Goal: Communication & Community: Answer question/provide support

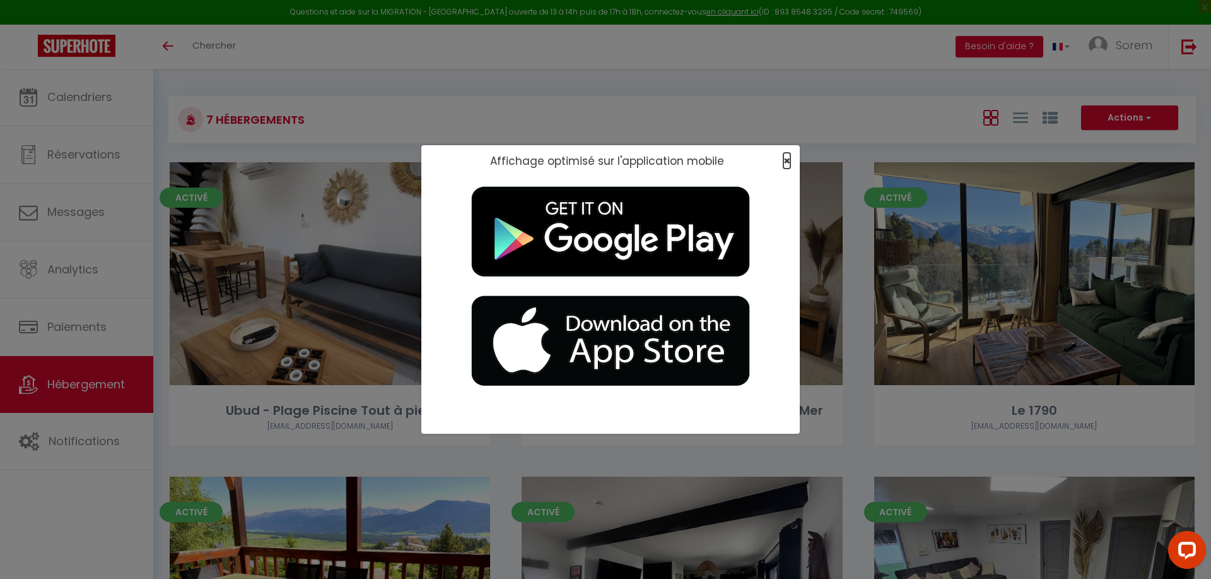
click at [611, 159] on span "×" at bounding box center [787, 161] width 7 height 16
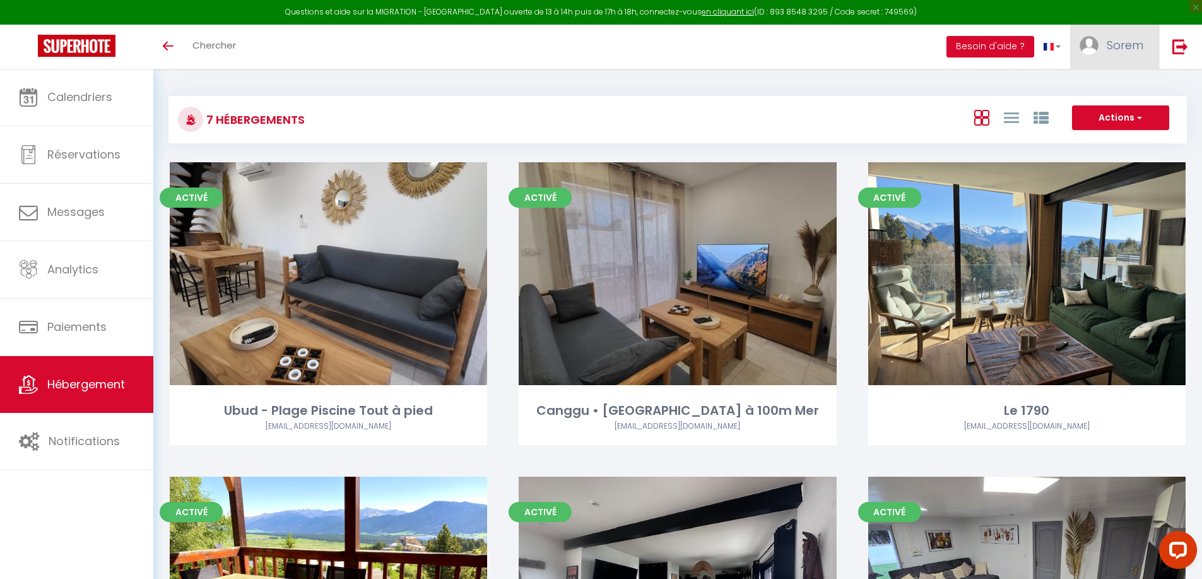
click at [611, 39] on span "Sorem" at bounding box center [1125, 45] width 37 height 16
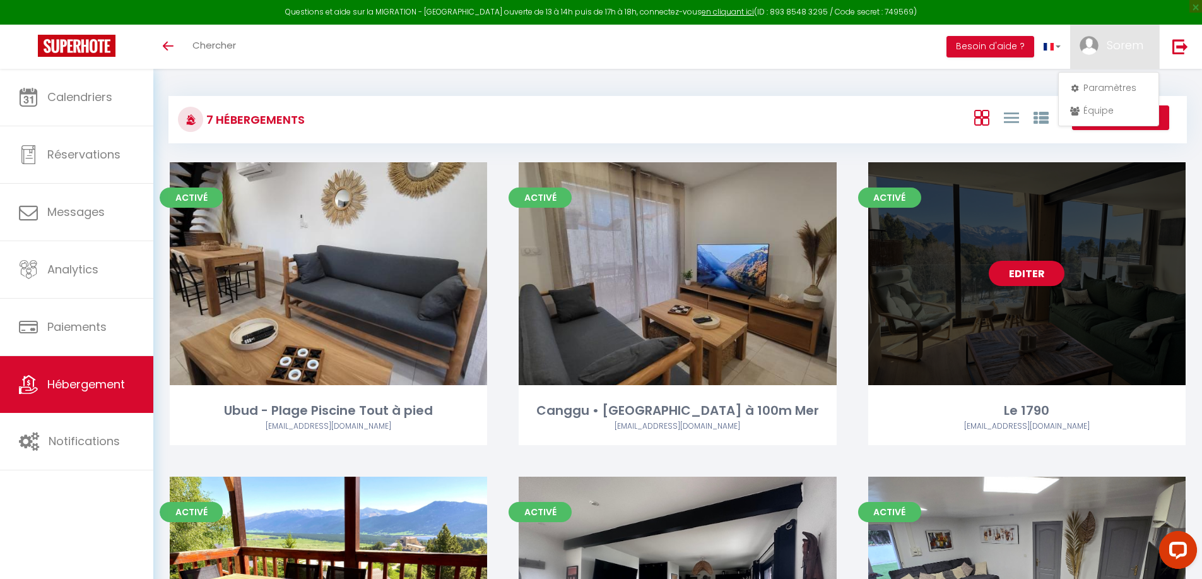
click at [611, 254] on div "Editer" at bounding box center [1026, 273] width 317 height 223
select select "3"
select select "2"
select select "1"
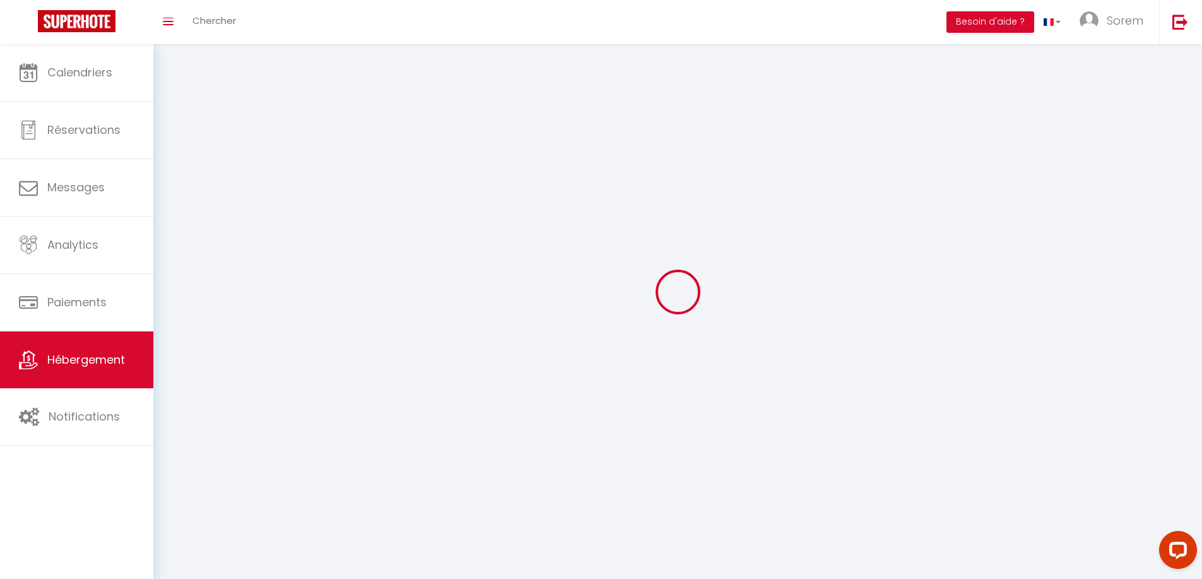
select select
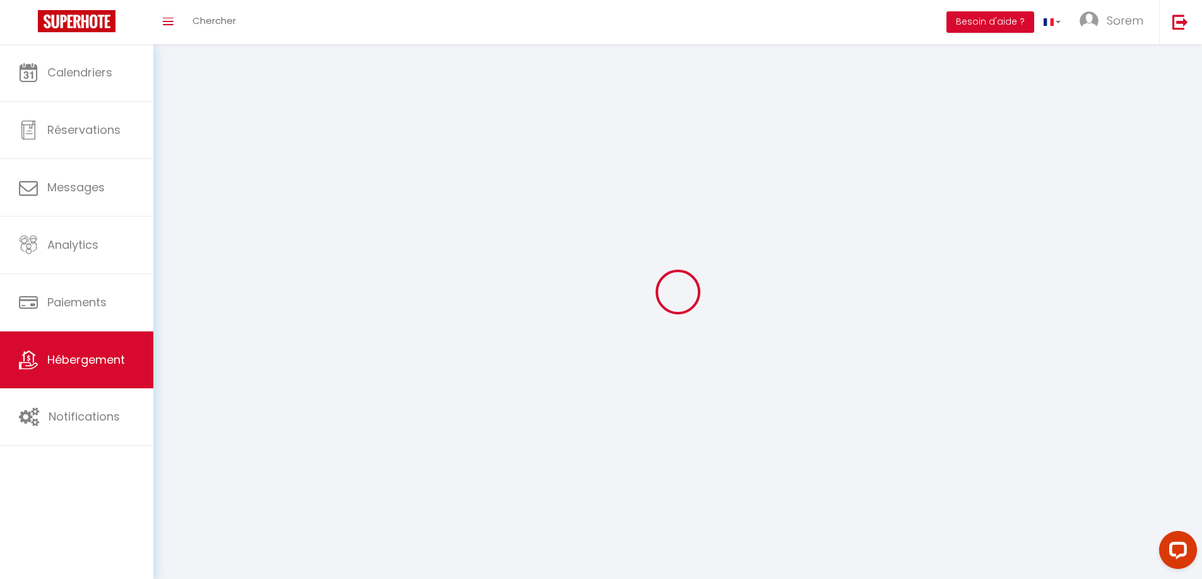
select select
checkbox input "false"
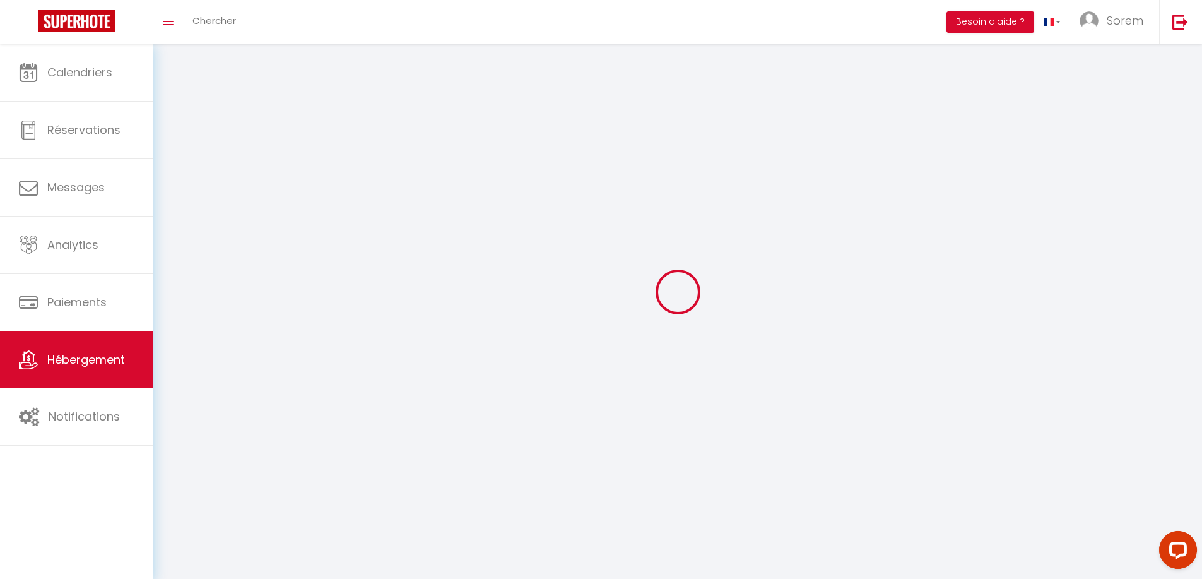
checkbox input "false"
select select
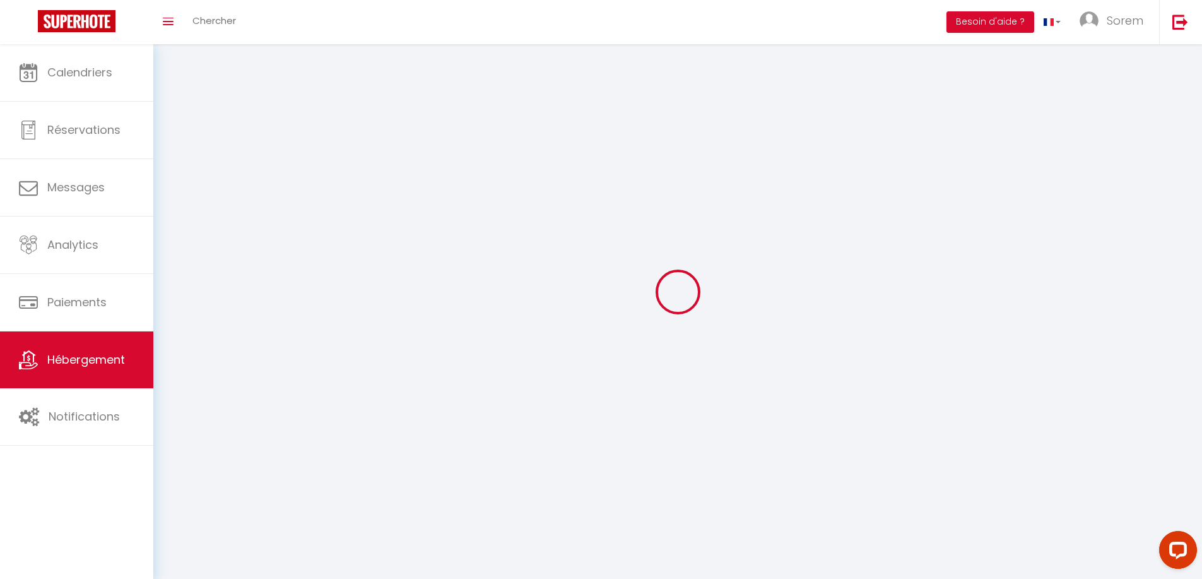
select select
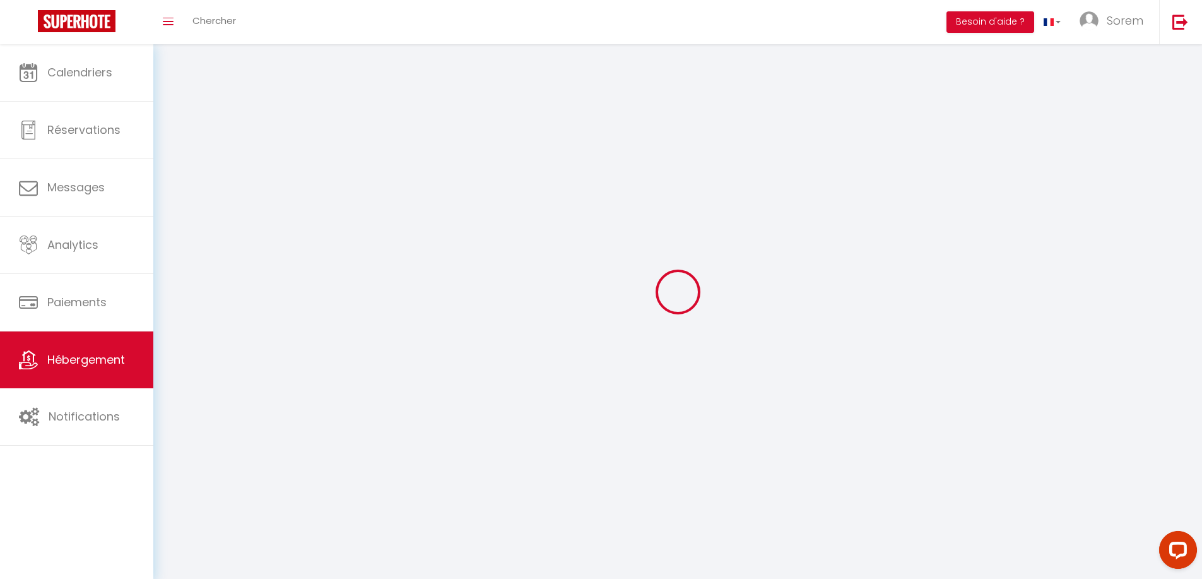
checkbox input "false"
select select
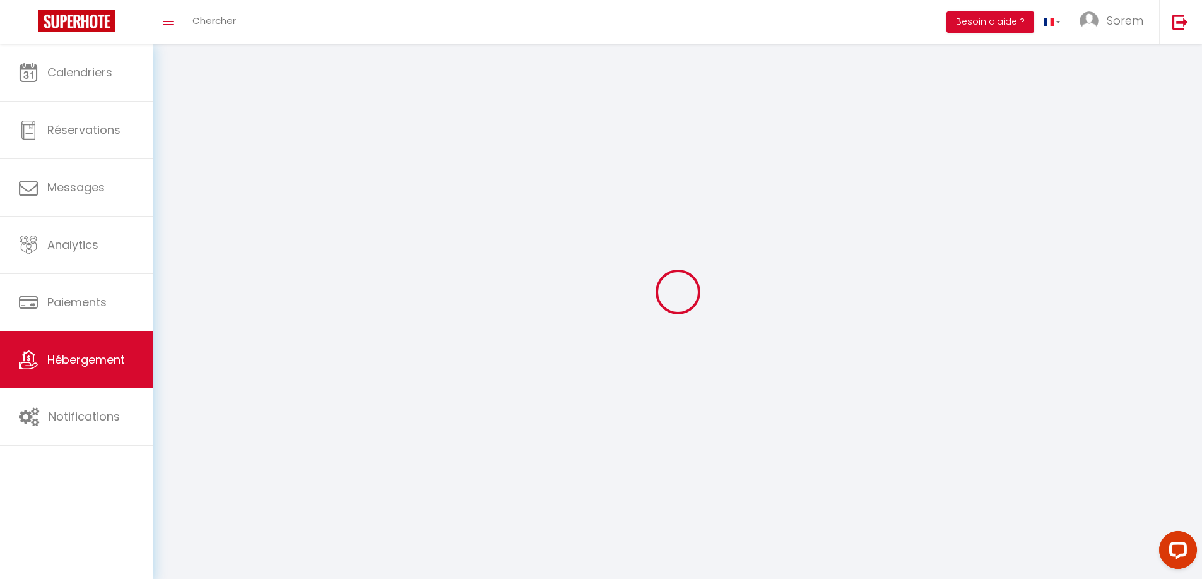
select select
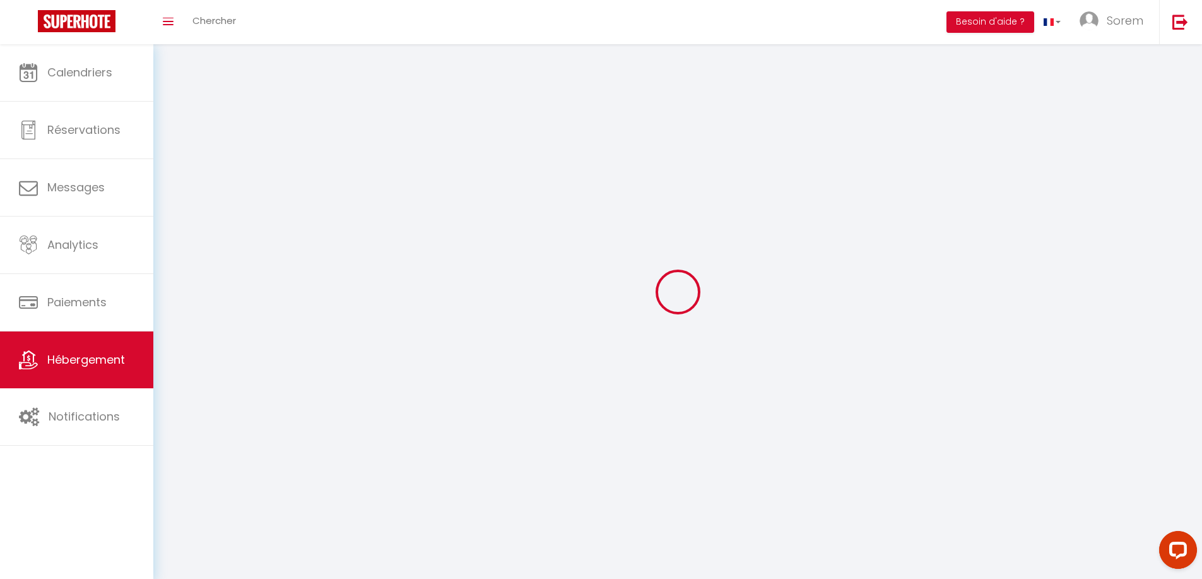
select select
checkbox input "false"
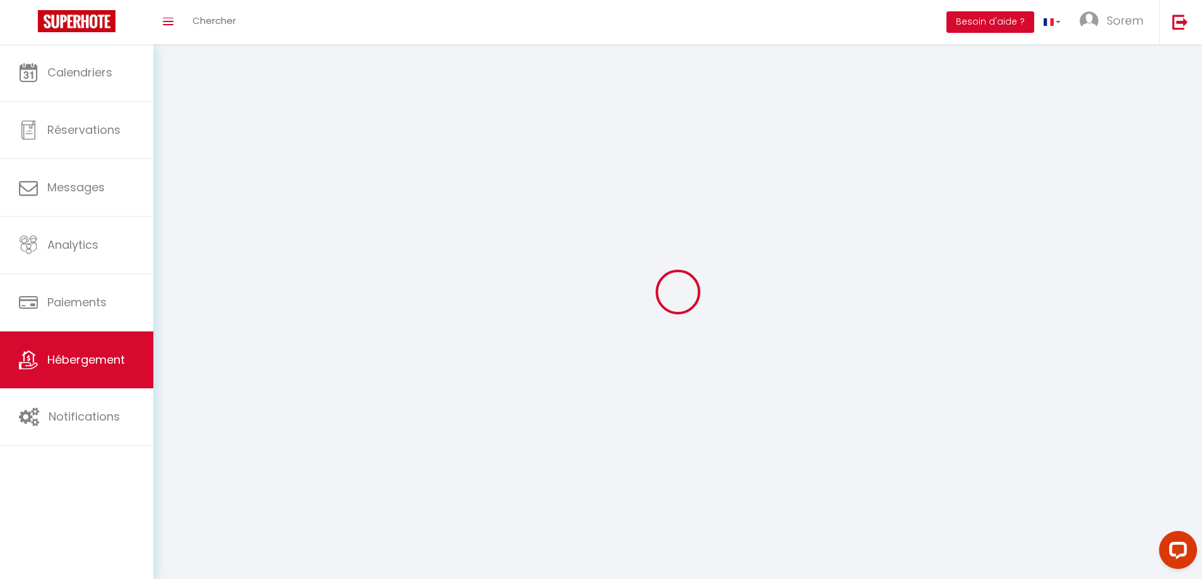
select select
select select "1"
select select
select select "28"
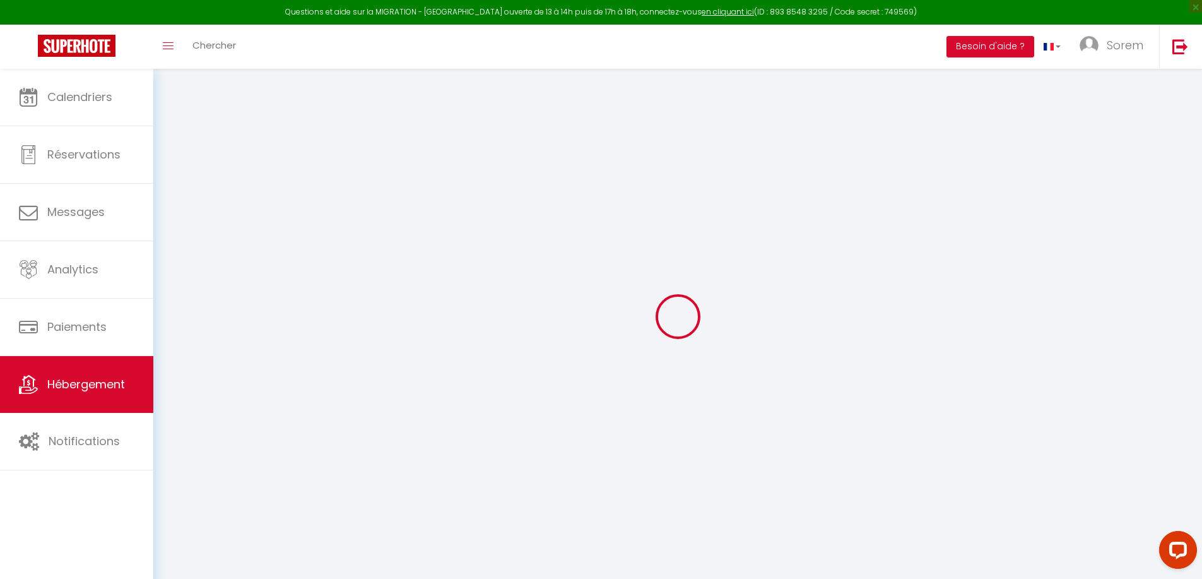
select select
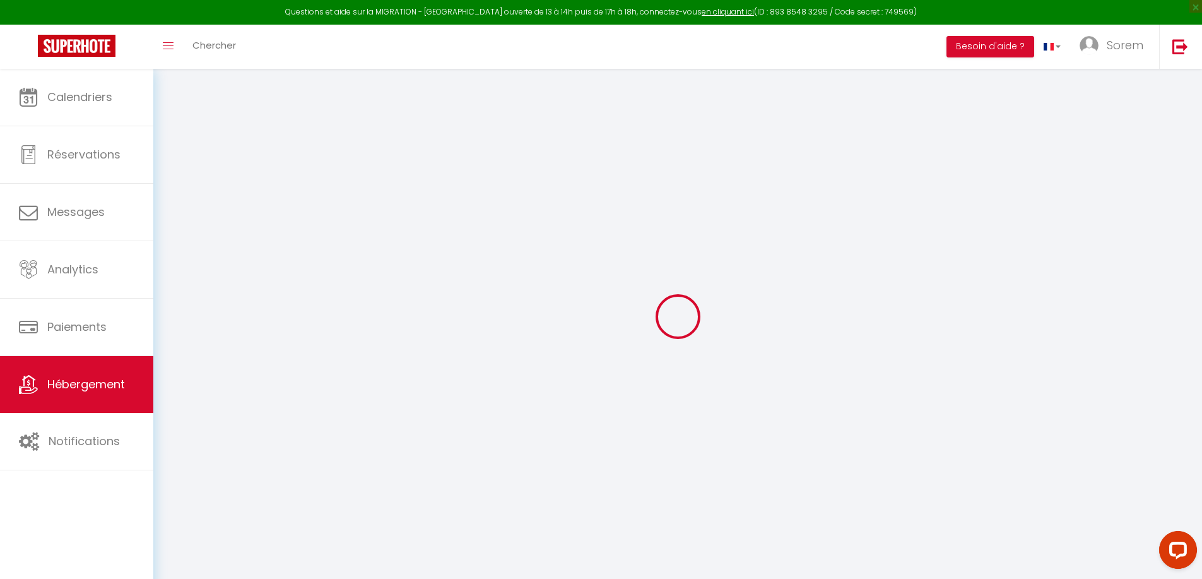
select select
checkbox input "false"
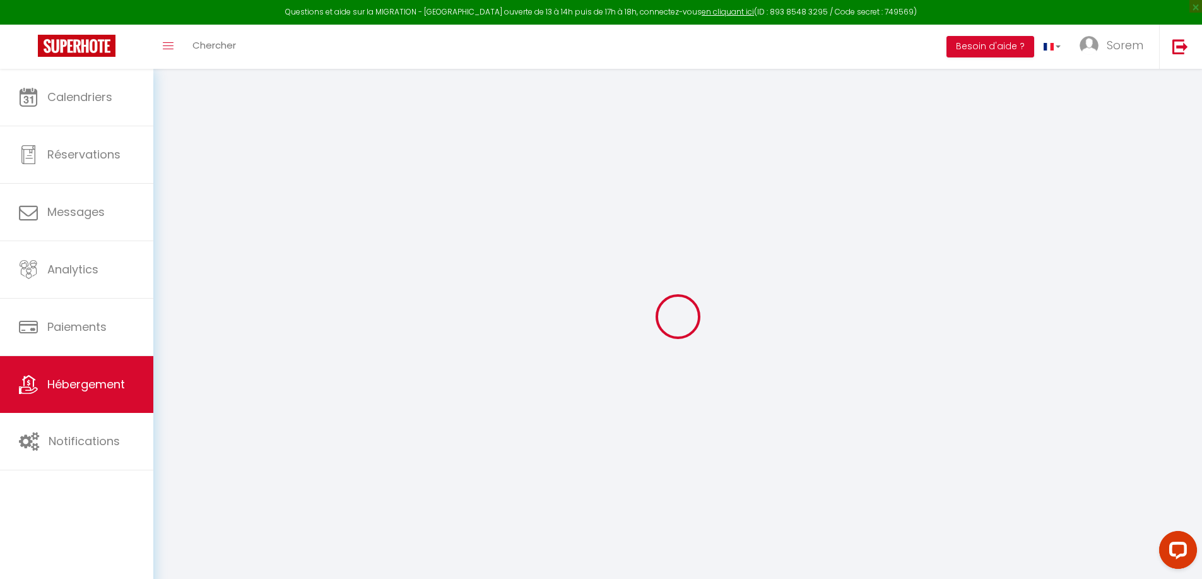
select select
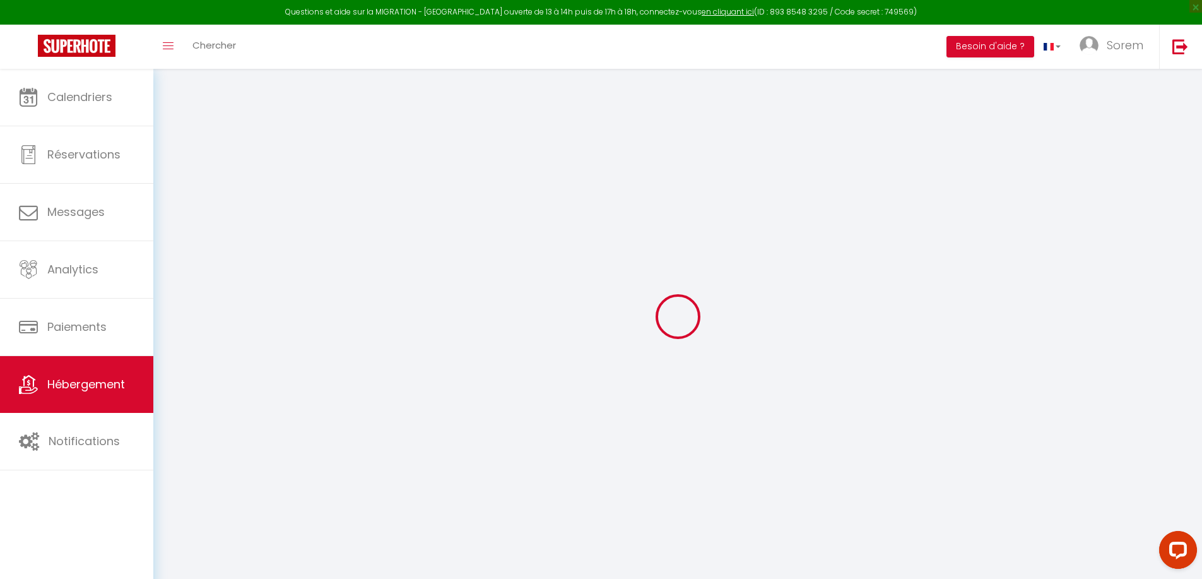
select select
checkbox input "false"
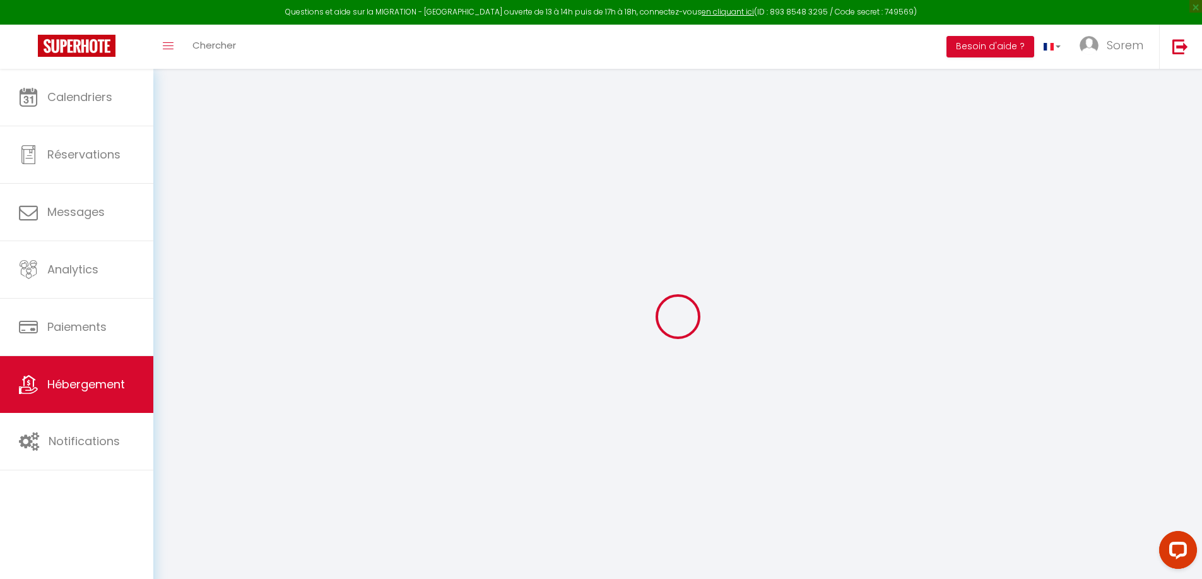
checkbox input "false"
select select
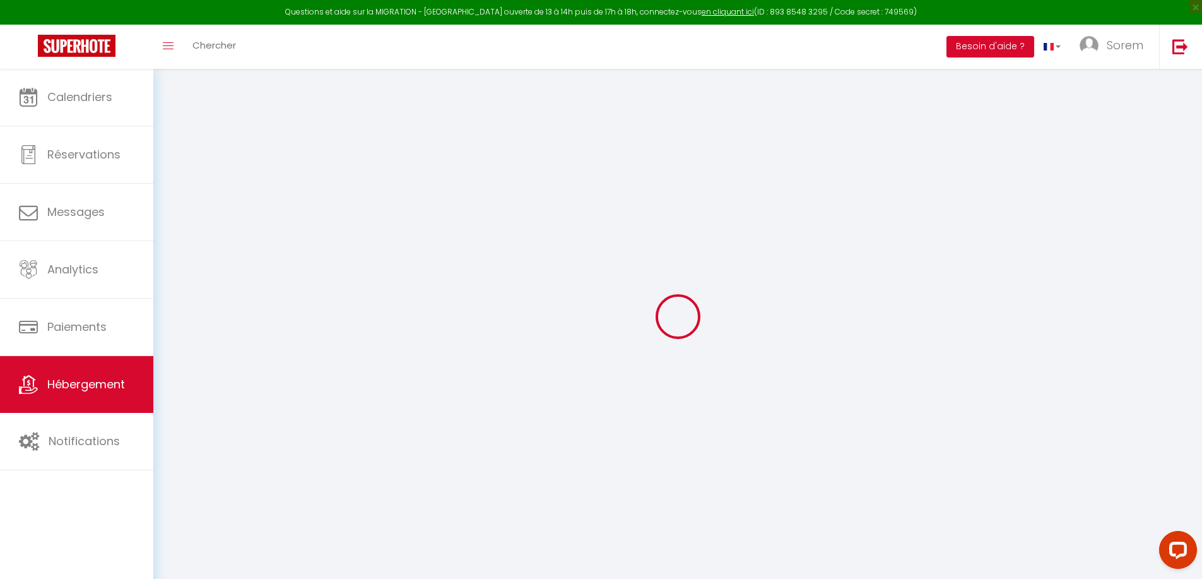
select select
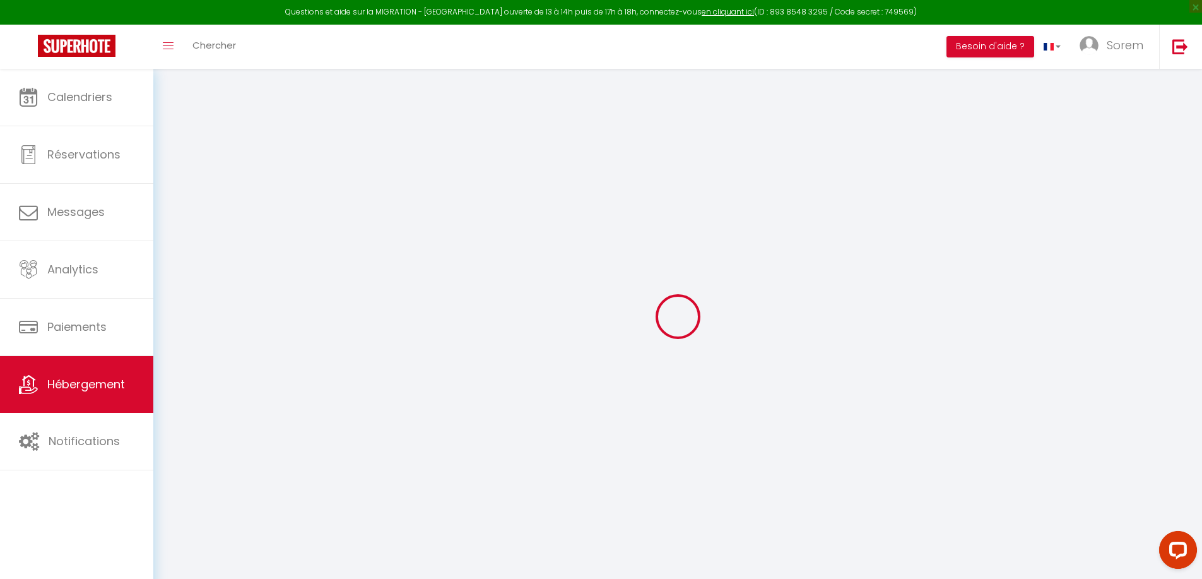
checkbox input "false"
select select
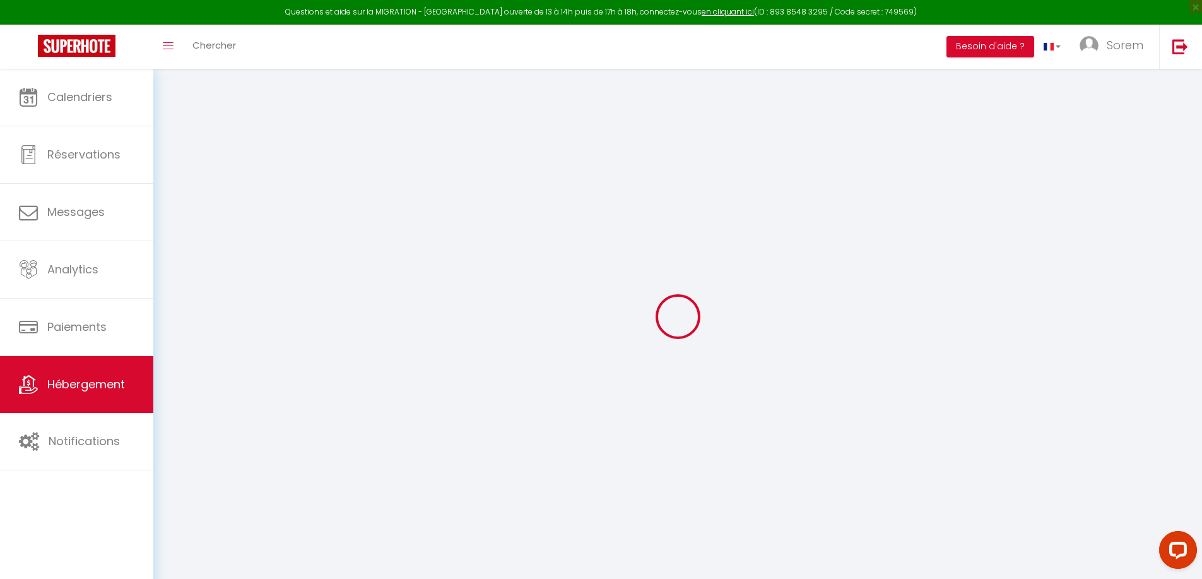
select select
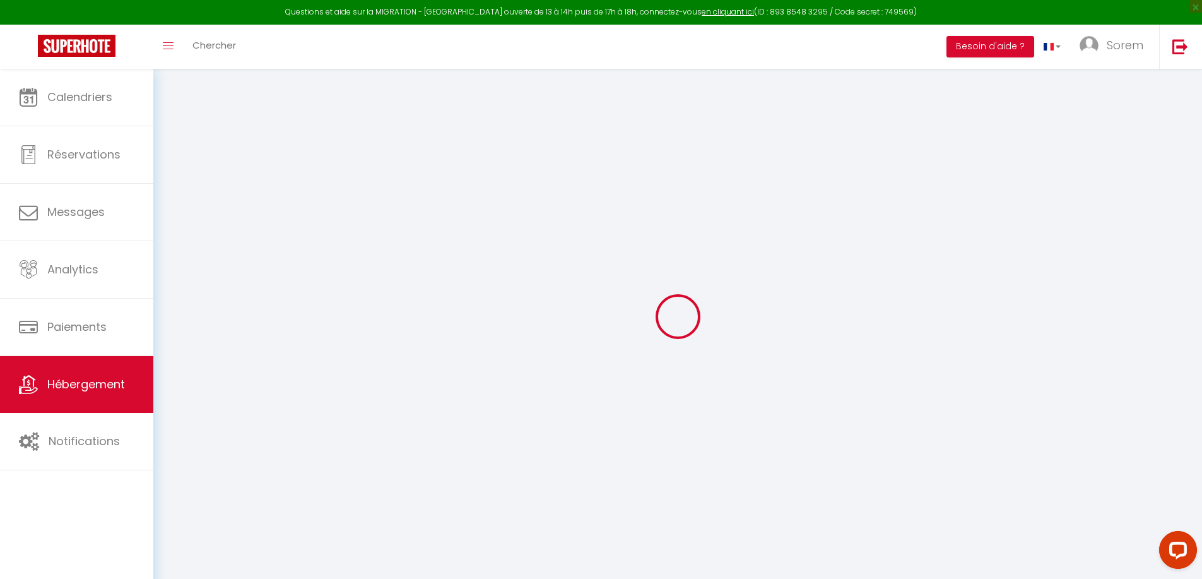
select select
checkbox input "false"
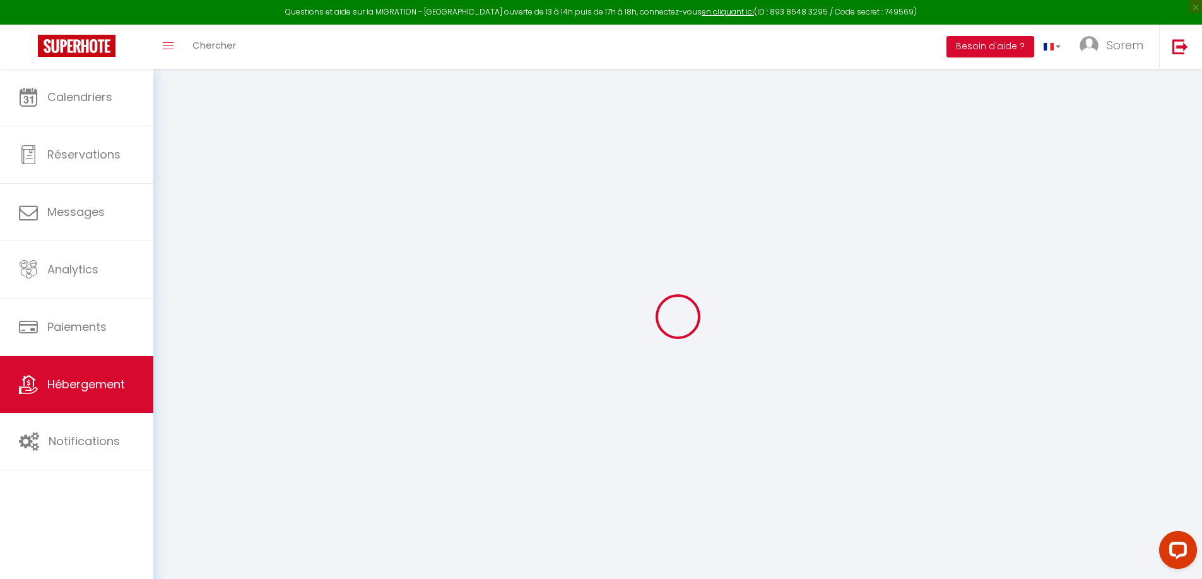
checkbox input "false"
select select
type input "Le 1790"
type input "SCI"
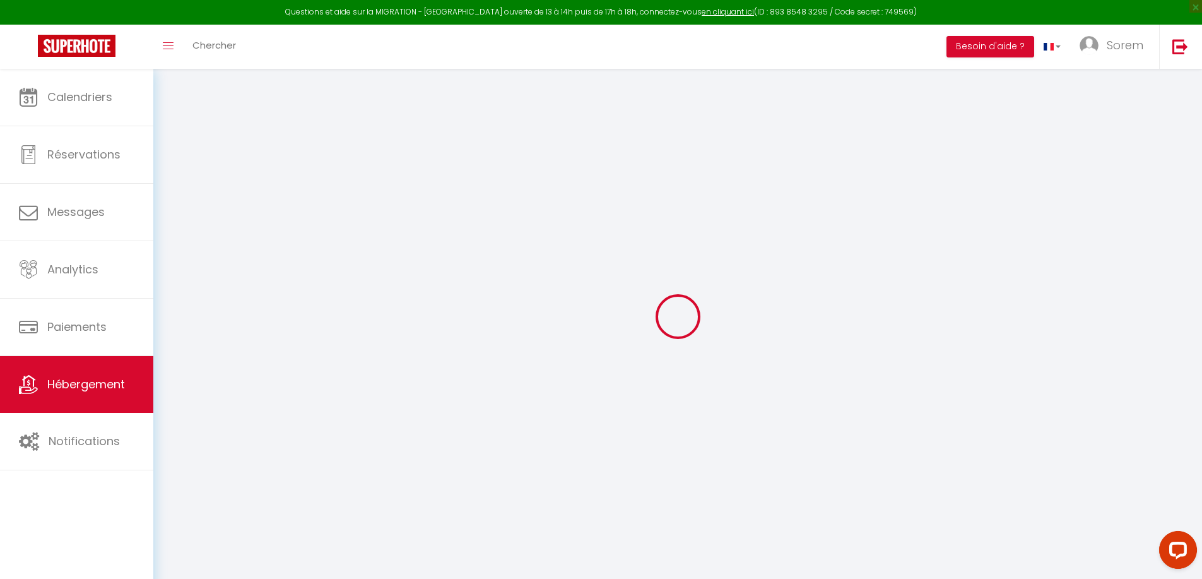
type input "KIKIDOU"
type input "[STREET_ADDRESS][PERSON_NAME]"
type input "66240"
type input "[GEOGRAPHIC_DATA]"
select select "8"
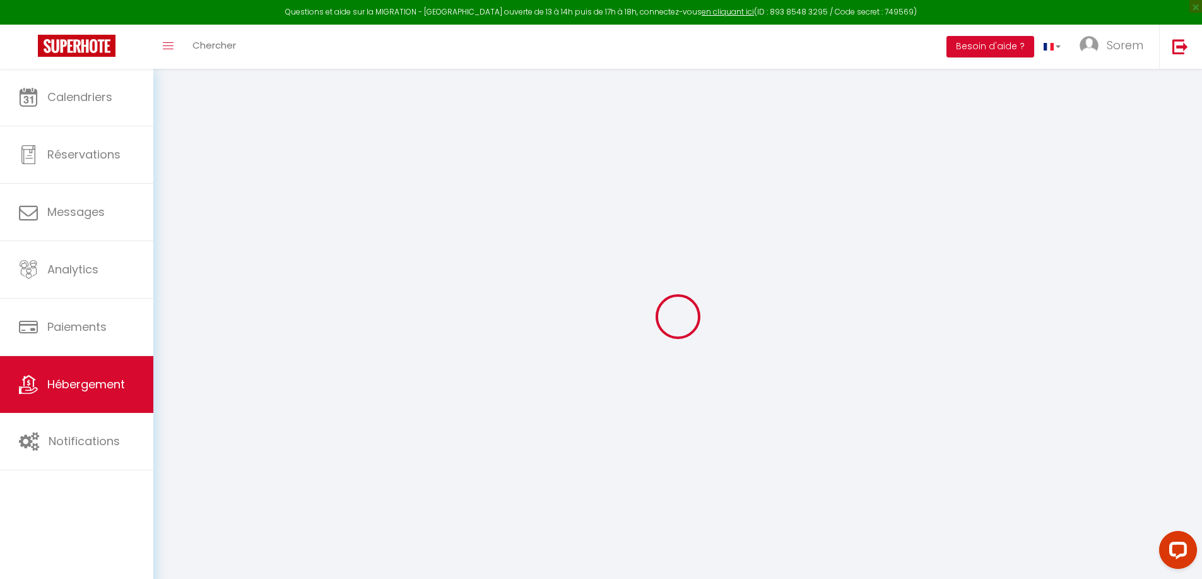
select select "3"
type input "200"
type input "120"
type input "0.85"
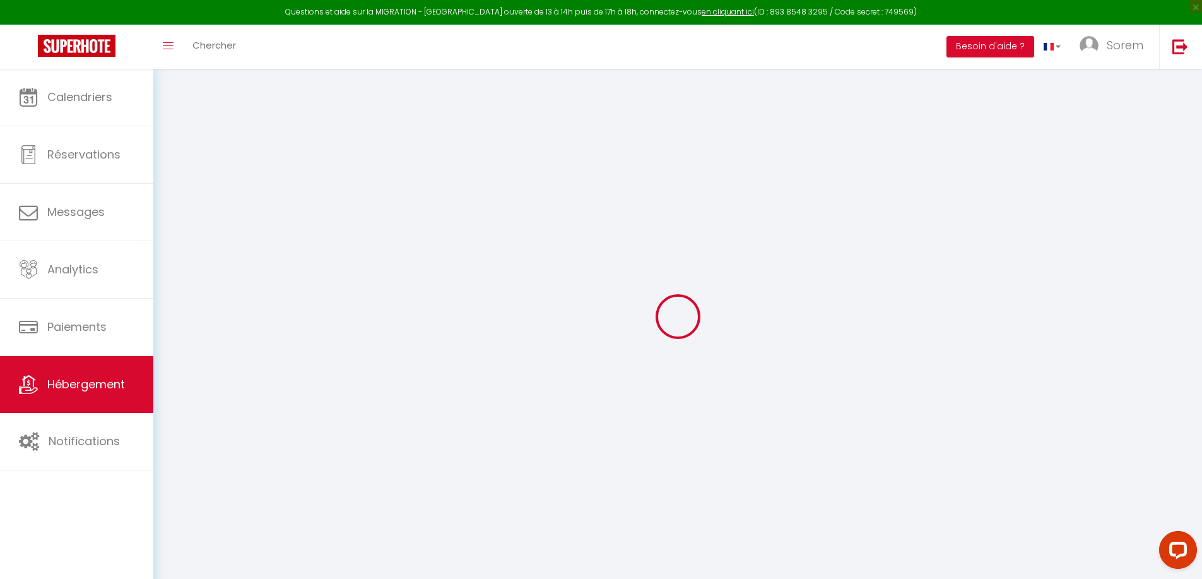
type input "1000"
select select
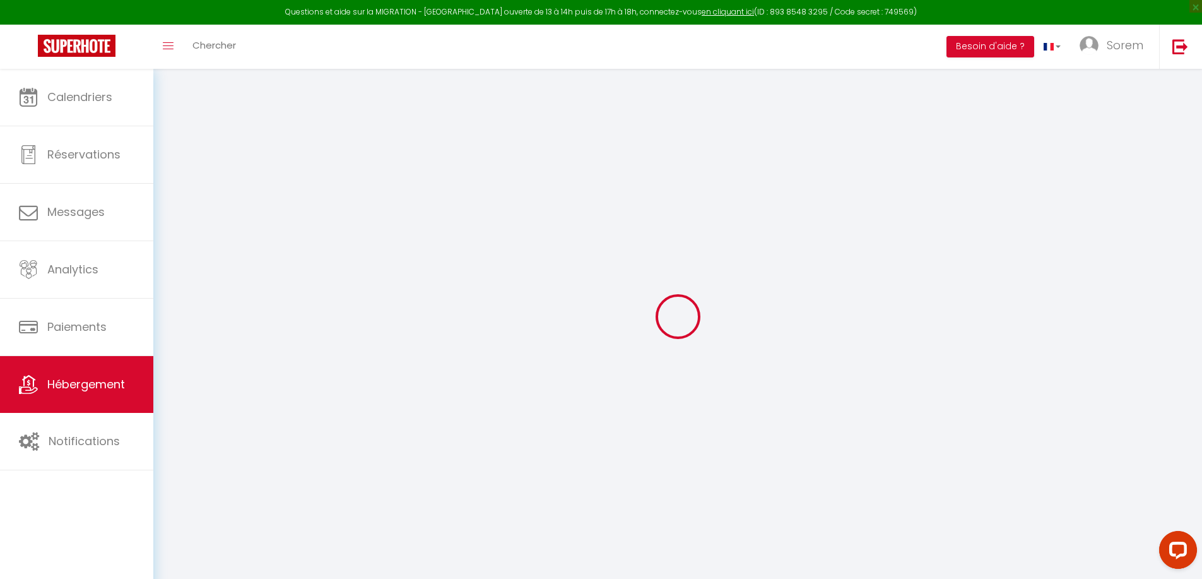
select select
type input "Résidence les Balcons du Golf"
type input "66120"
type input "Égat"
type input "[EMAIL_ADDRESS][DOMAIN_NAME]"
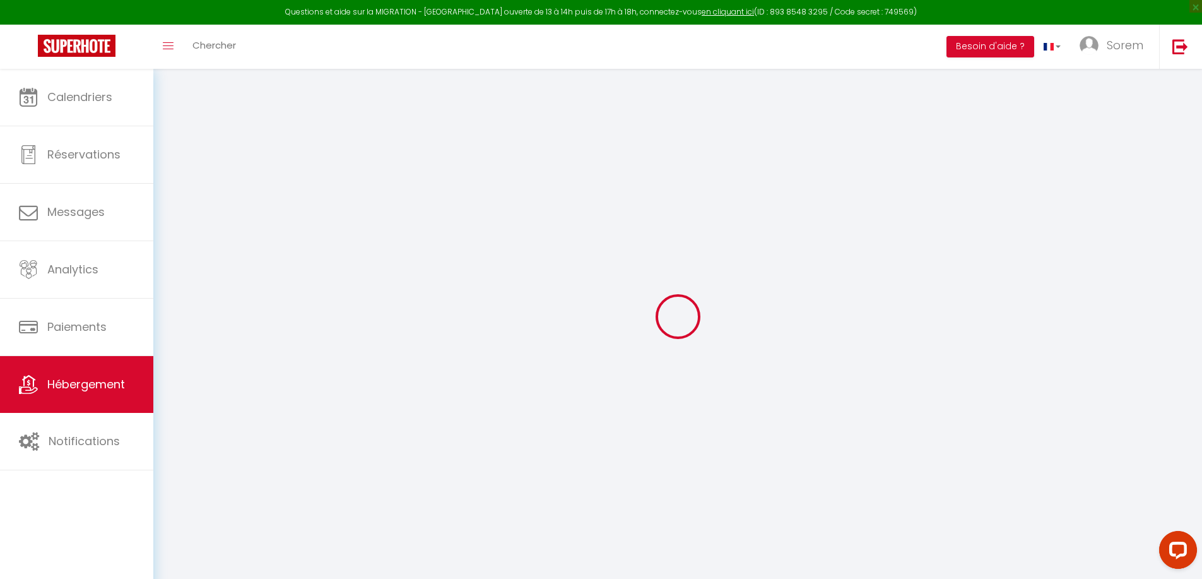
select select "15469"
checkbox input "false"
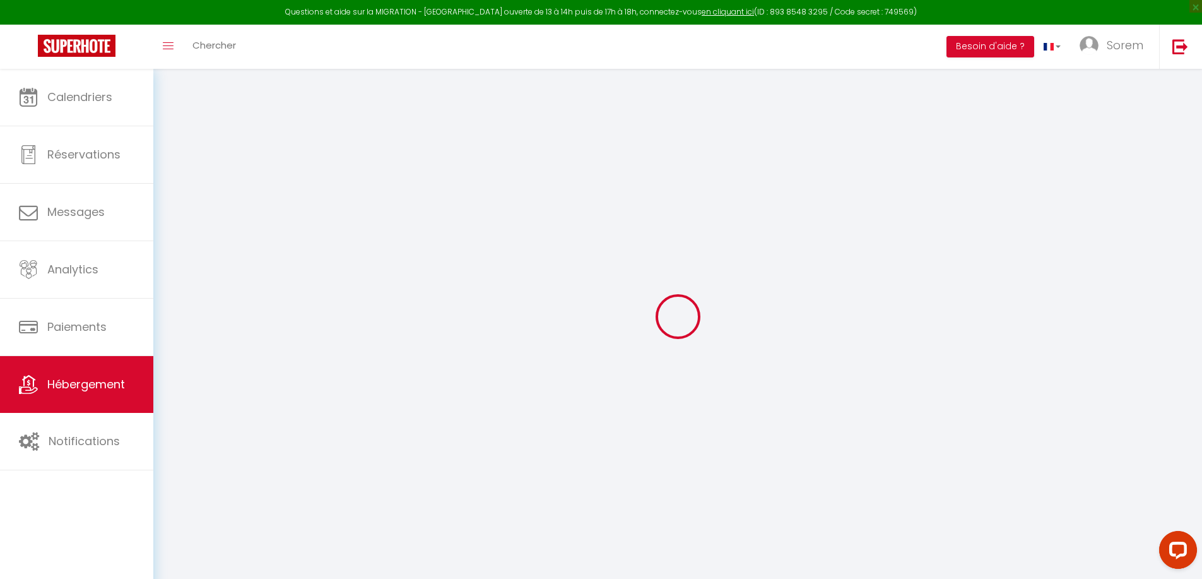
type input "0"
type input "50"
type input "1"
type input "0"
select select
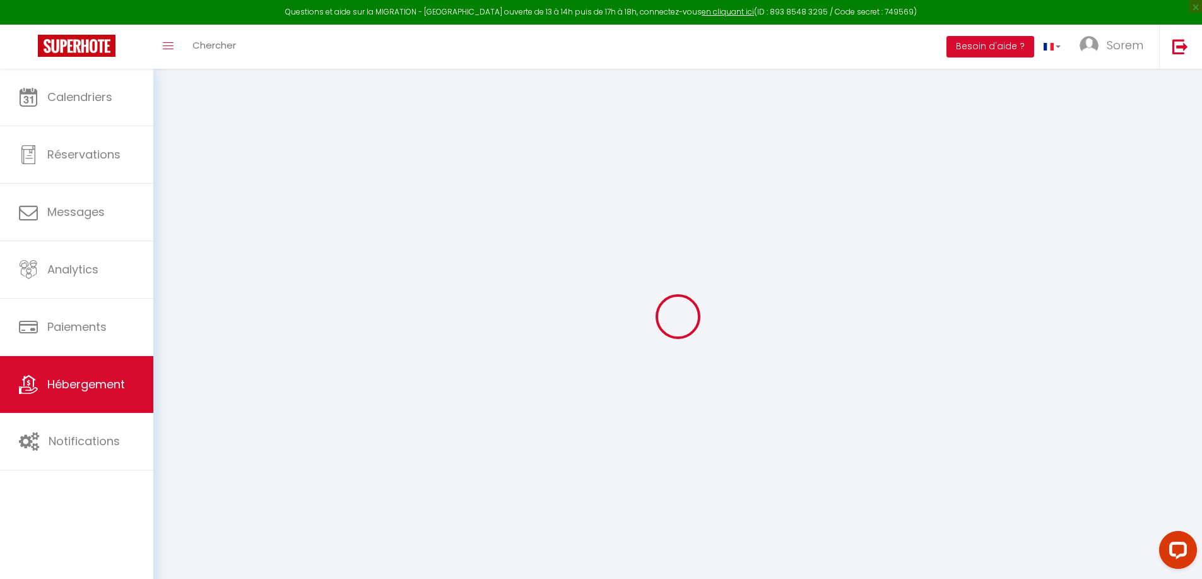
select select
checkbox input "false"
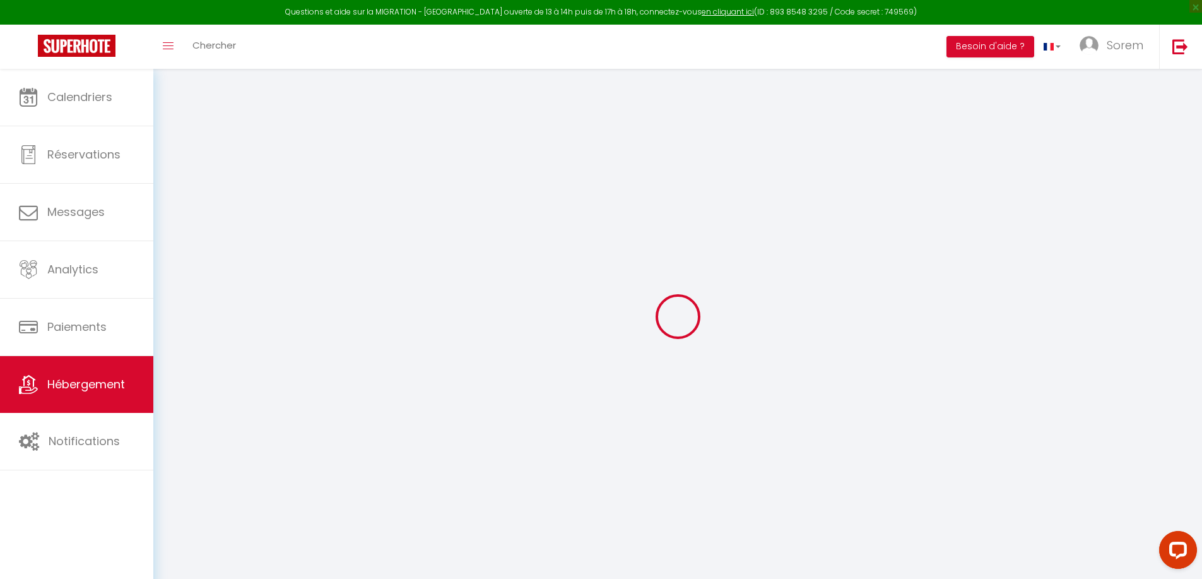
checkbox input "false"
select select
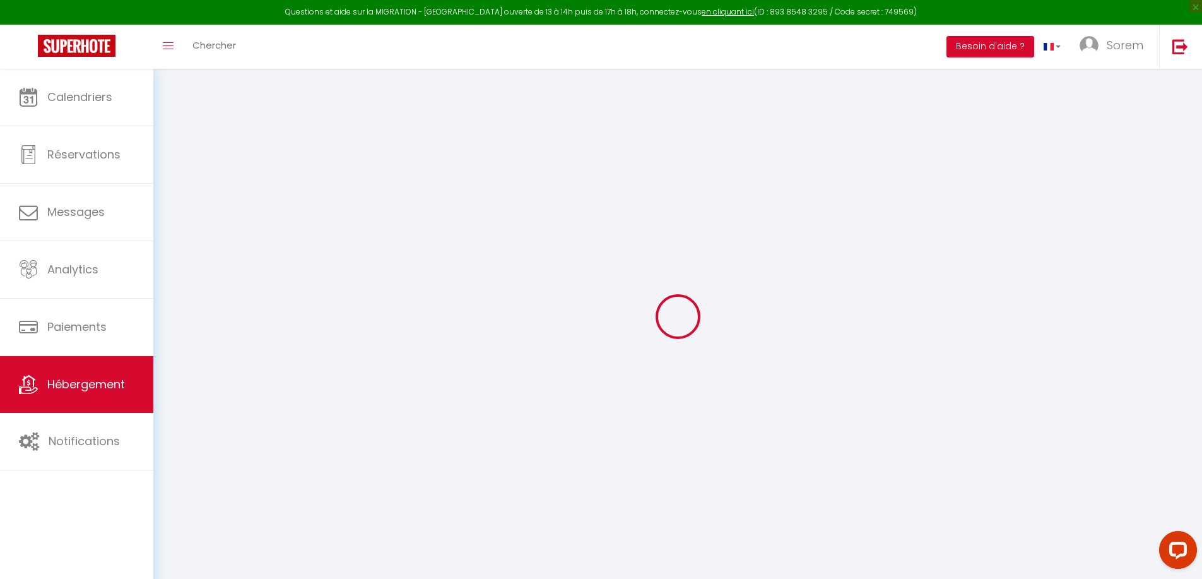
select select
checkbox input "false"
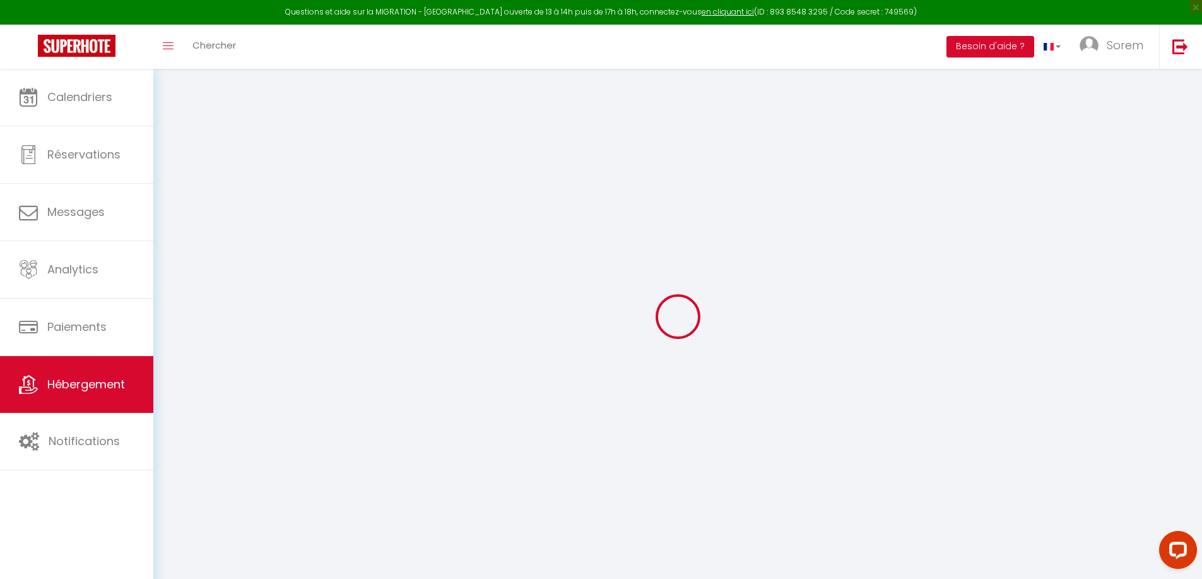
checkbox input "false"
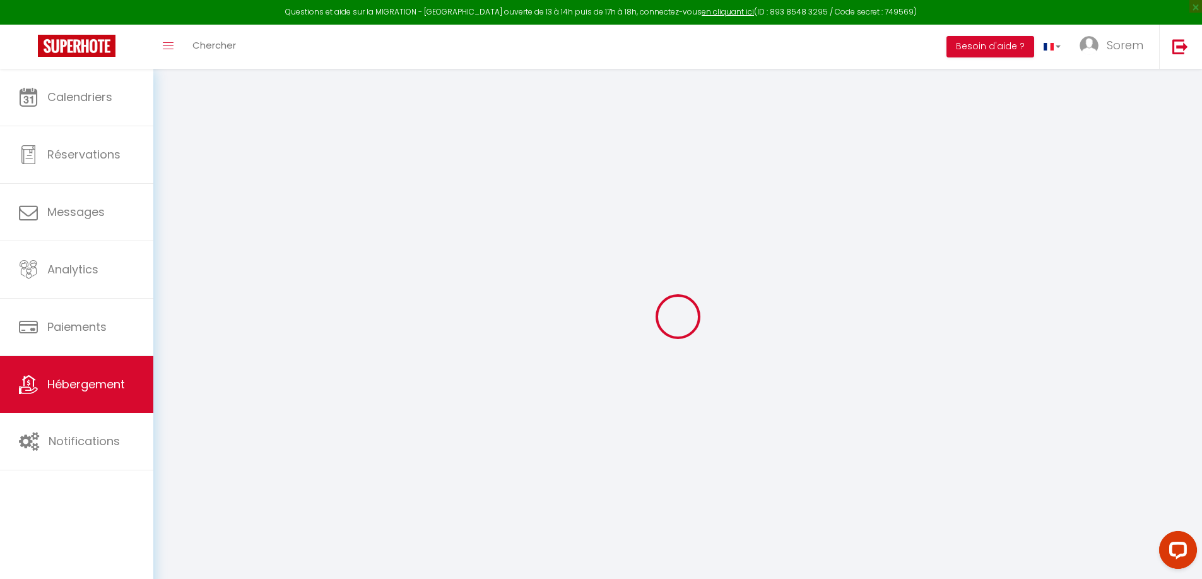
checkbox input "false"
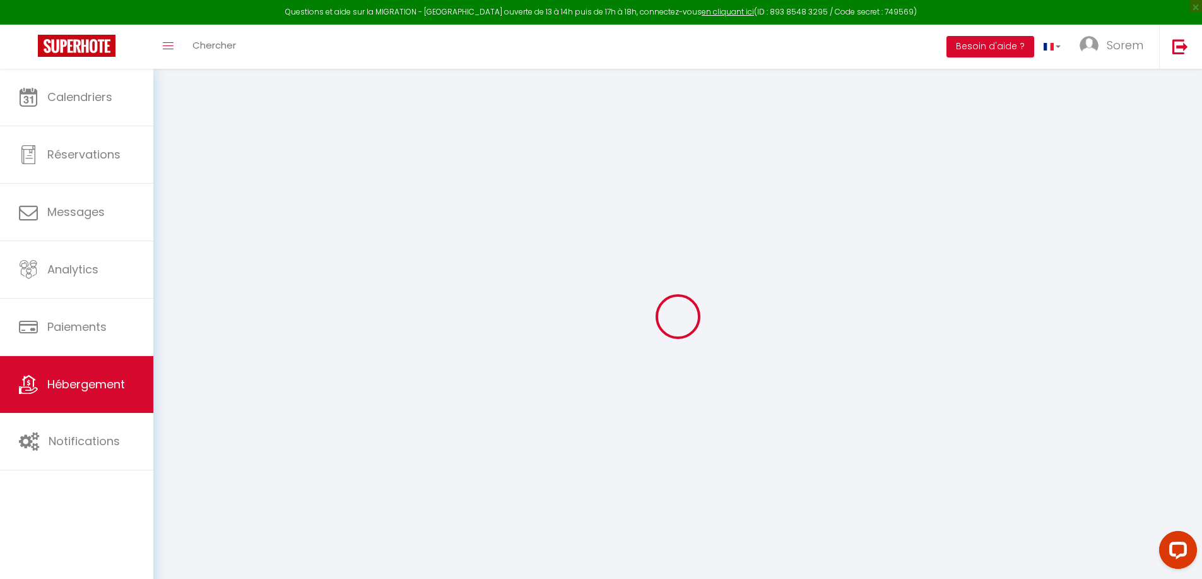
select select "15:00"
select select
select select "11:00"
select select "30"
select select "120"
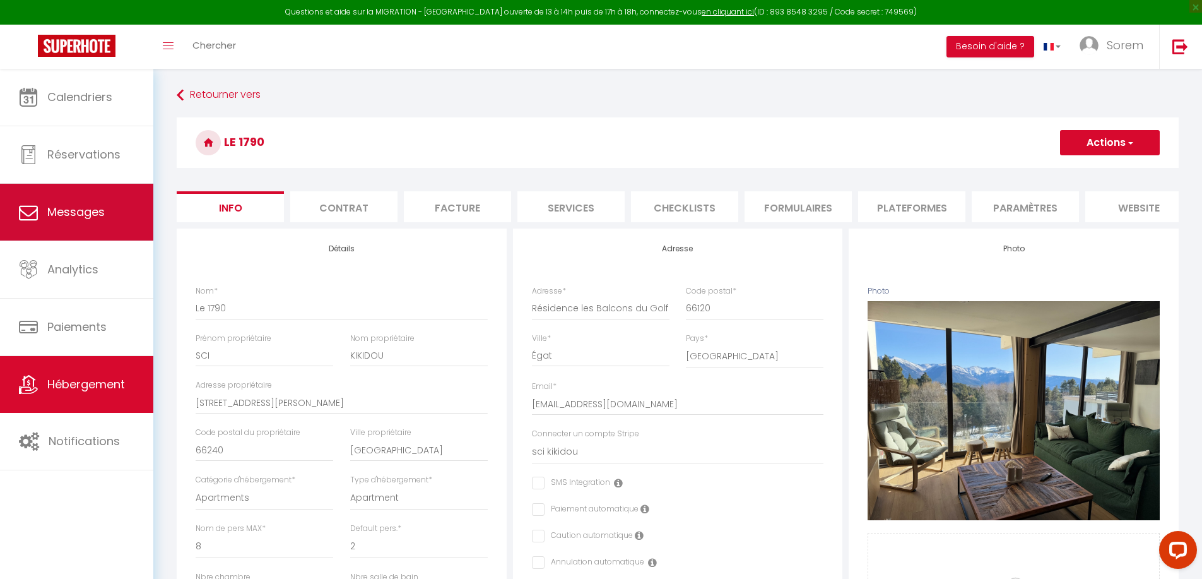
select select
checkbox input "false"
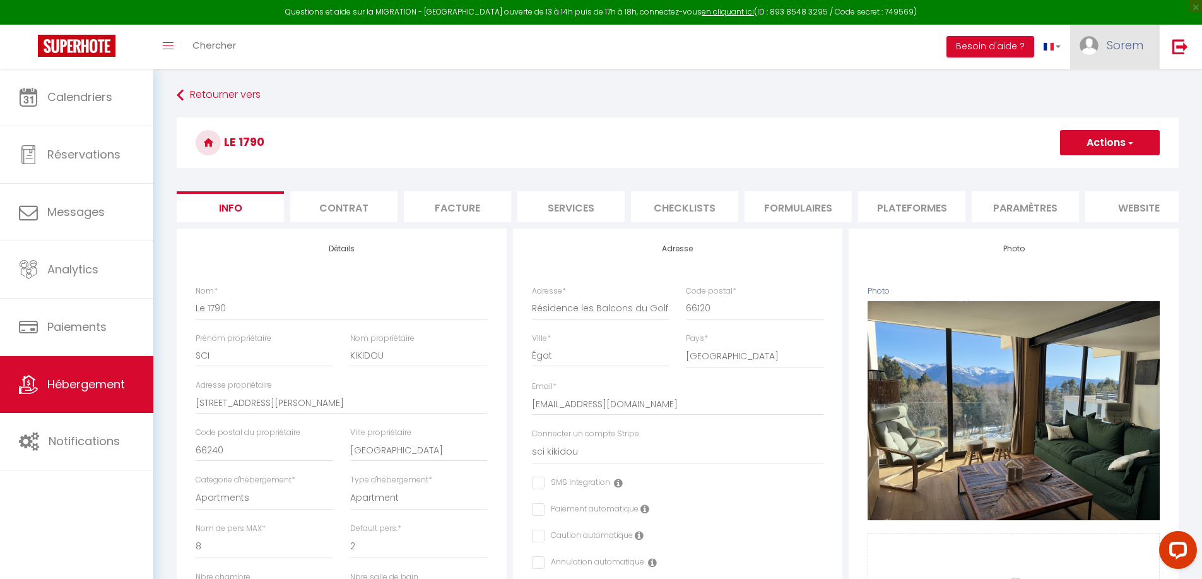
click at [611, 44] on span "Sorem" at bounding box center [1125, 45] width 37 height 16
click at [611, 42] on img at bounding box center [1180, 46] width 16 height 16
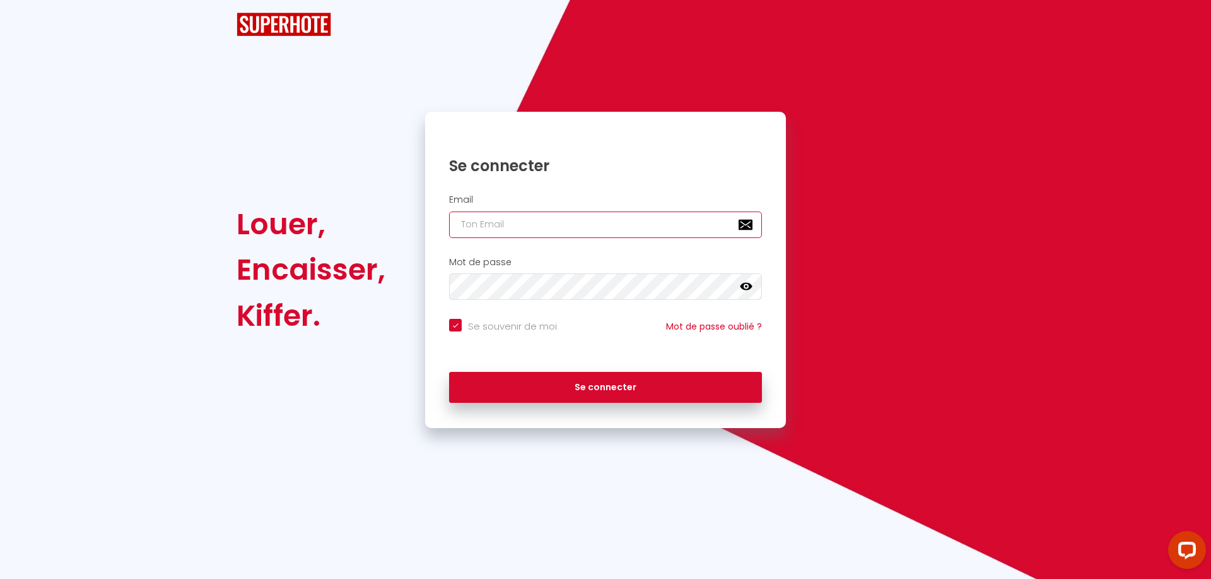
click at [508, 222] on input "email" at bounding box center [605, 224] width 313 height 26
checkbox input "true"
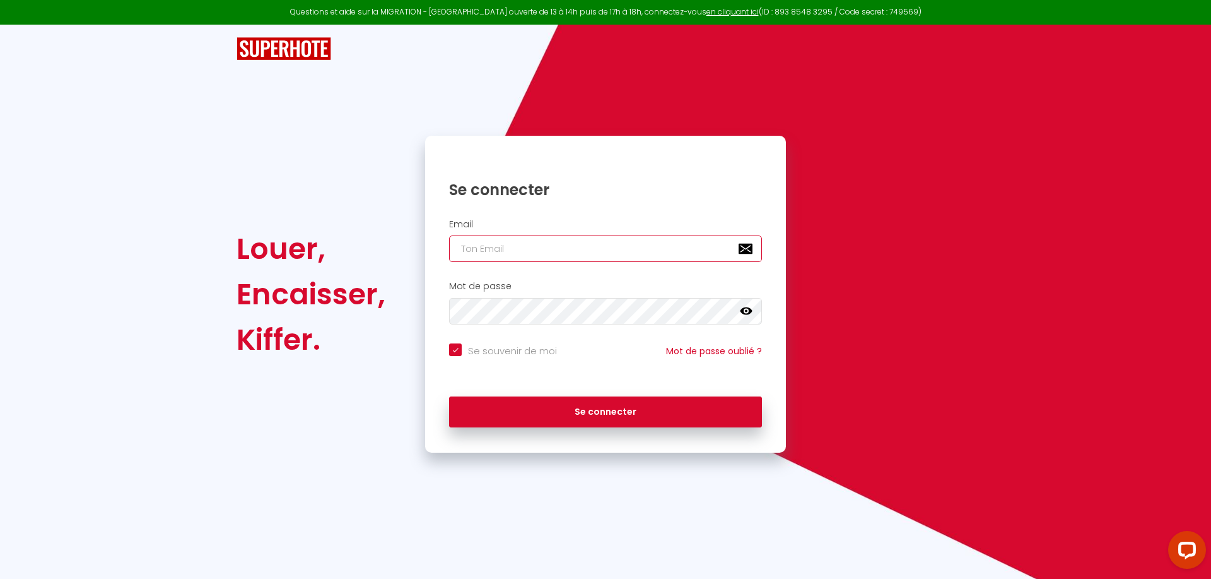
type input "[EMAIL_ADDRESS][DOMAIN_NAME]"
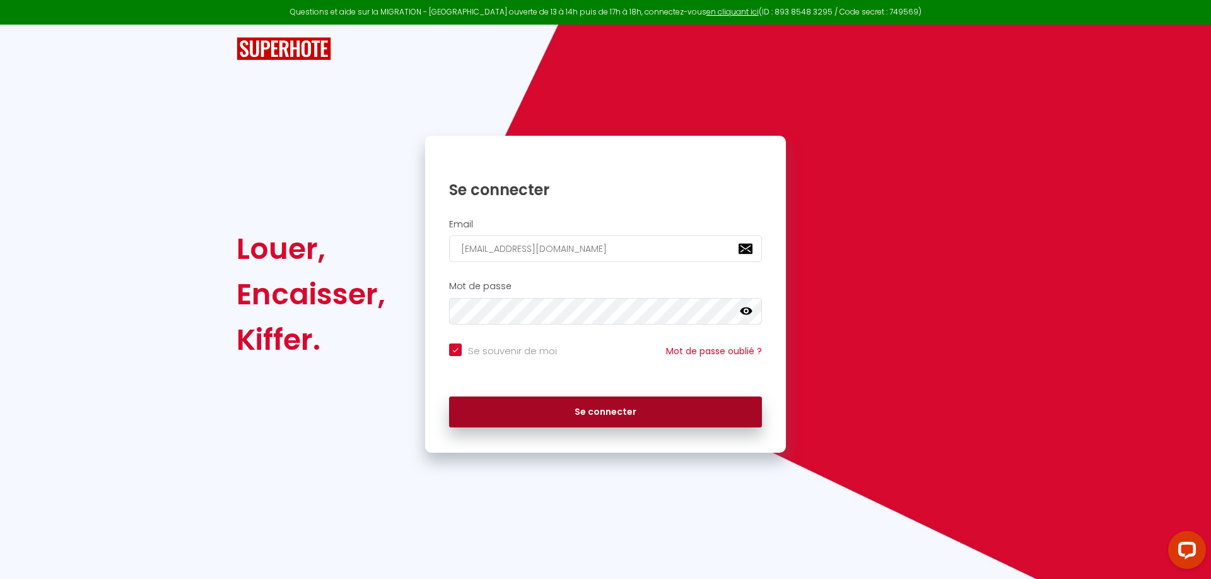
click at [583, 254] on button "Se connecter" at bounding box center [605, 412] width 313 height 32
checkbox input "true"
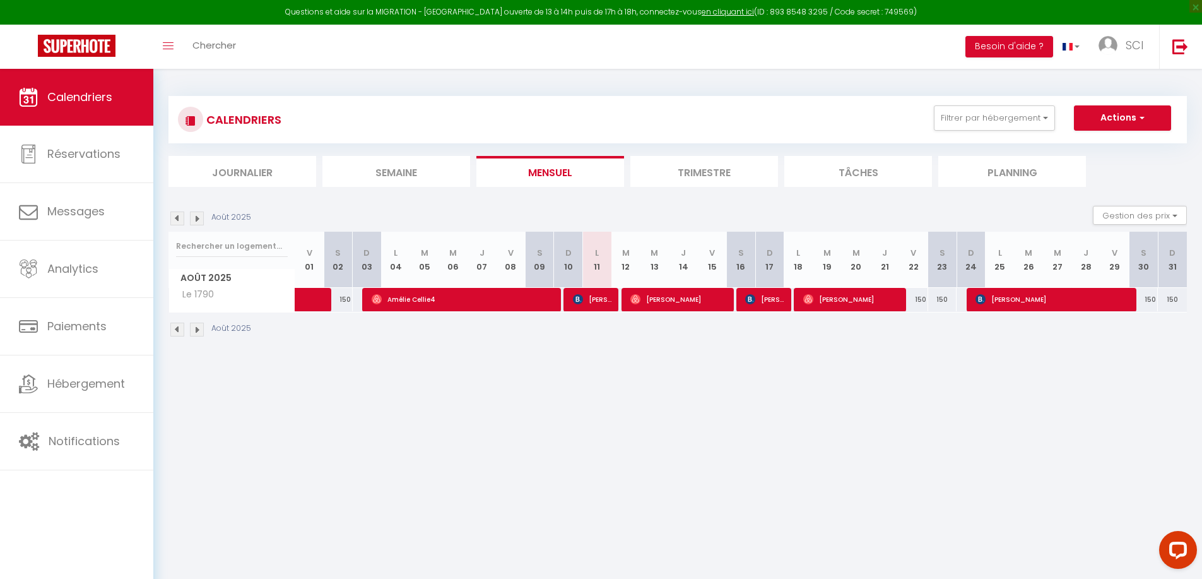
click at [402, 168] on li "Semaine" at bounding box center [396, 171] width 148 height 31
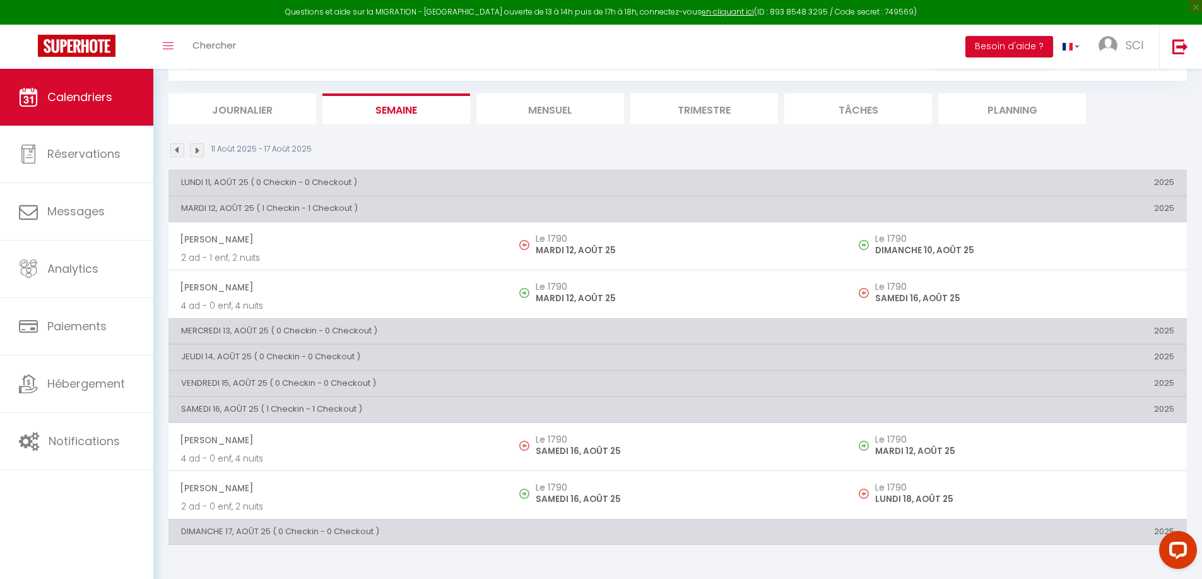
scroll to position [69, 0]
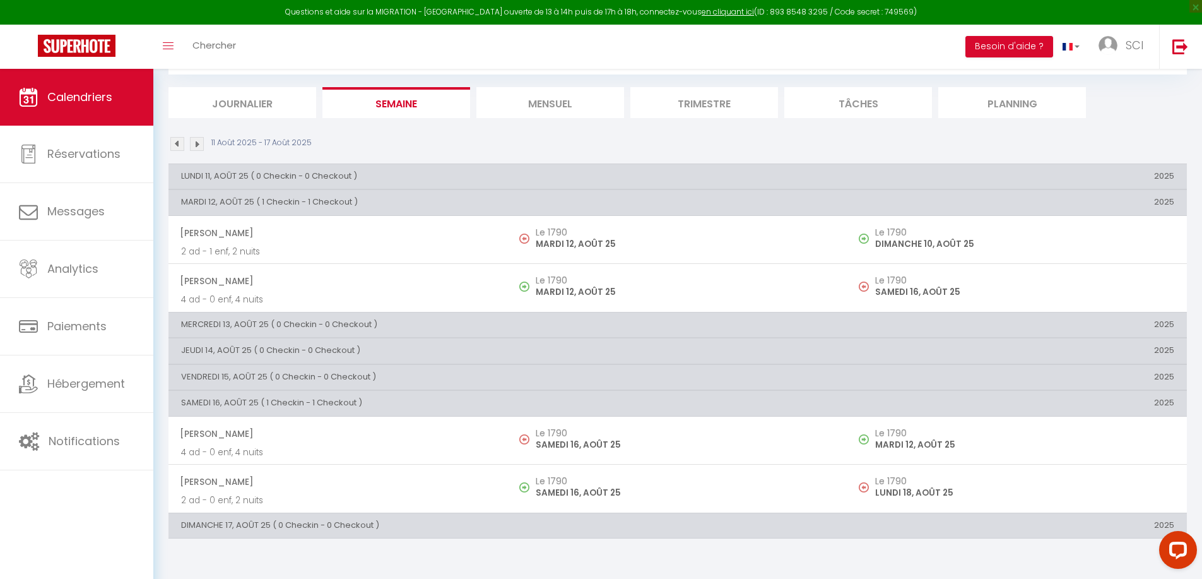
click at [611, 94] on li "Planning" at bounding box center [1012, 102] width 148 height 31
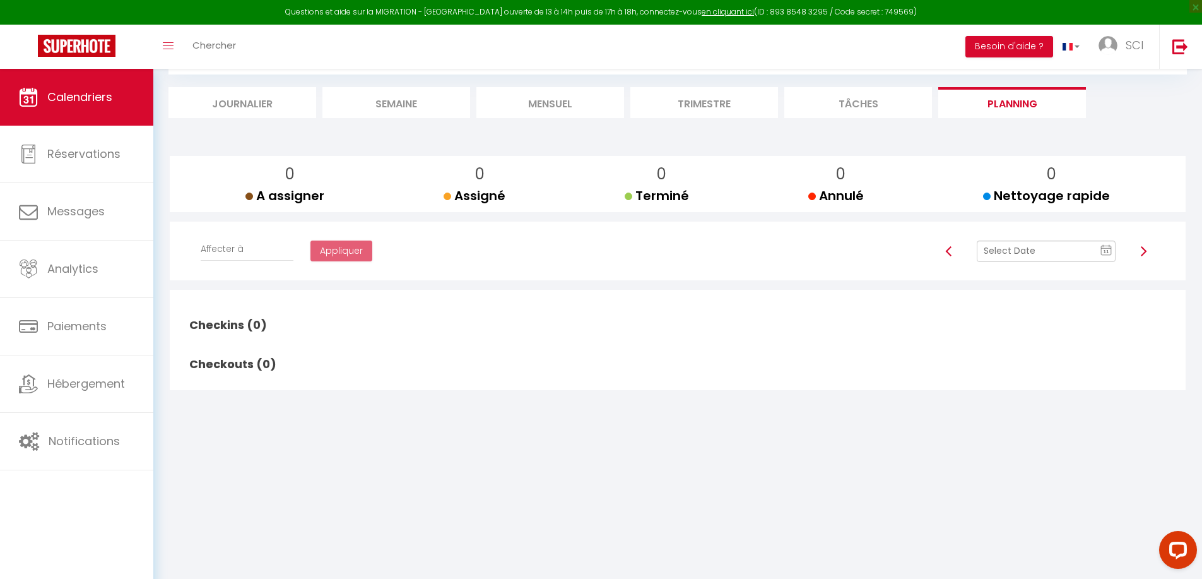
click at [240, 102] on li "Journalier" at bounding box center [242, 102] width 148 height 31
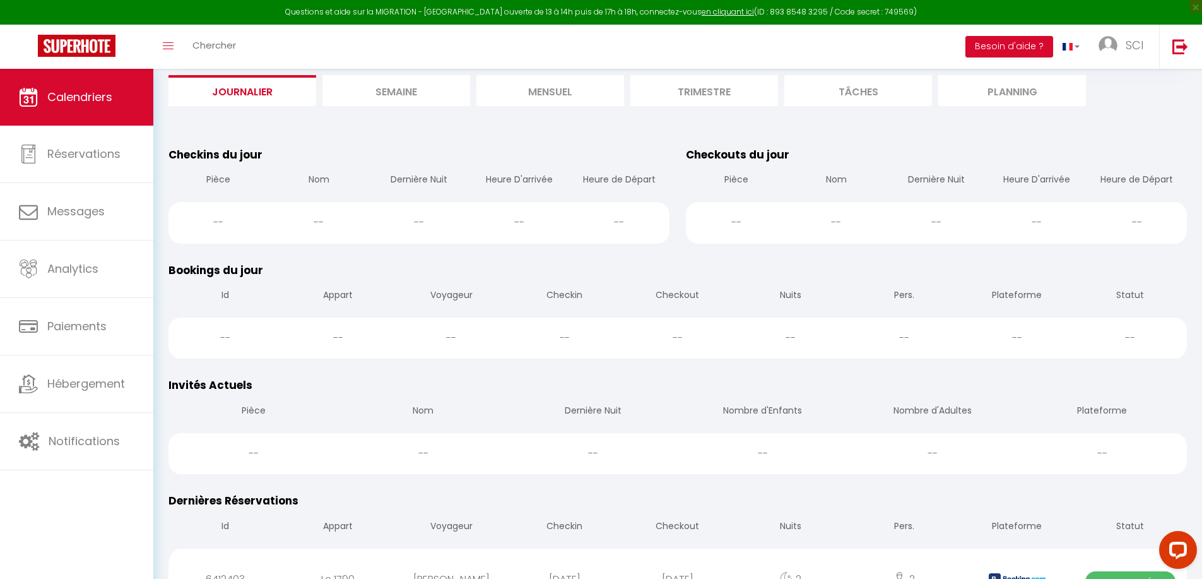
scroll to position [69, 0]
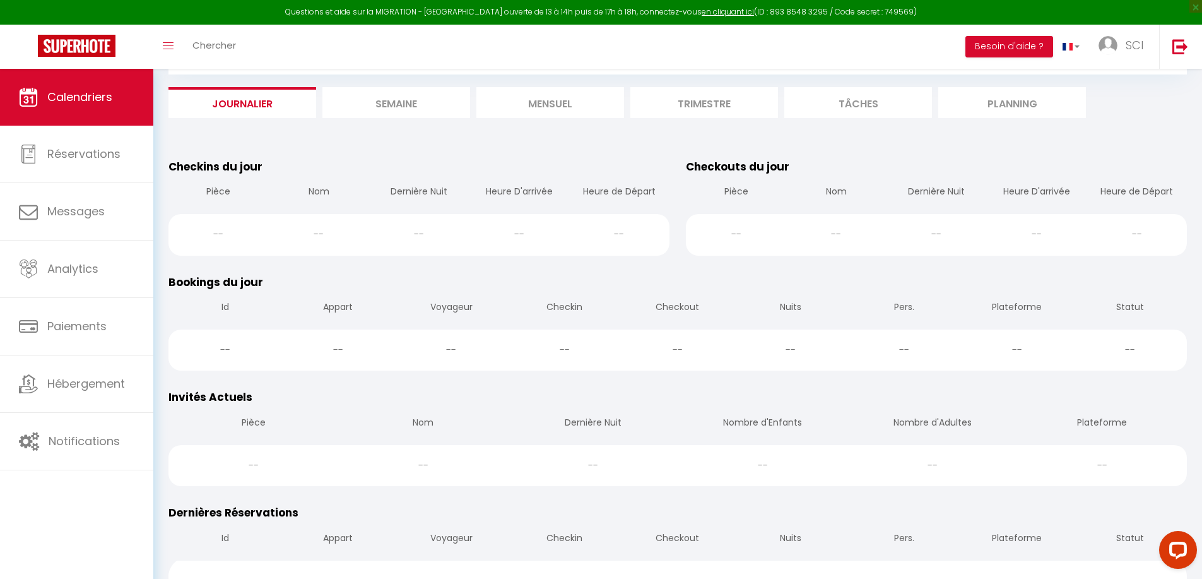
click at [401, 106] on li "Semaine" at bounding box center [396, 102] width 148 height 31
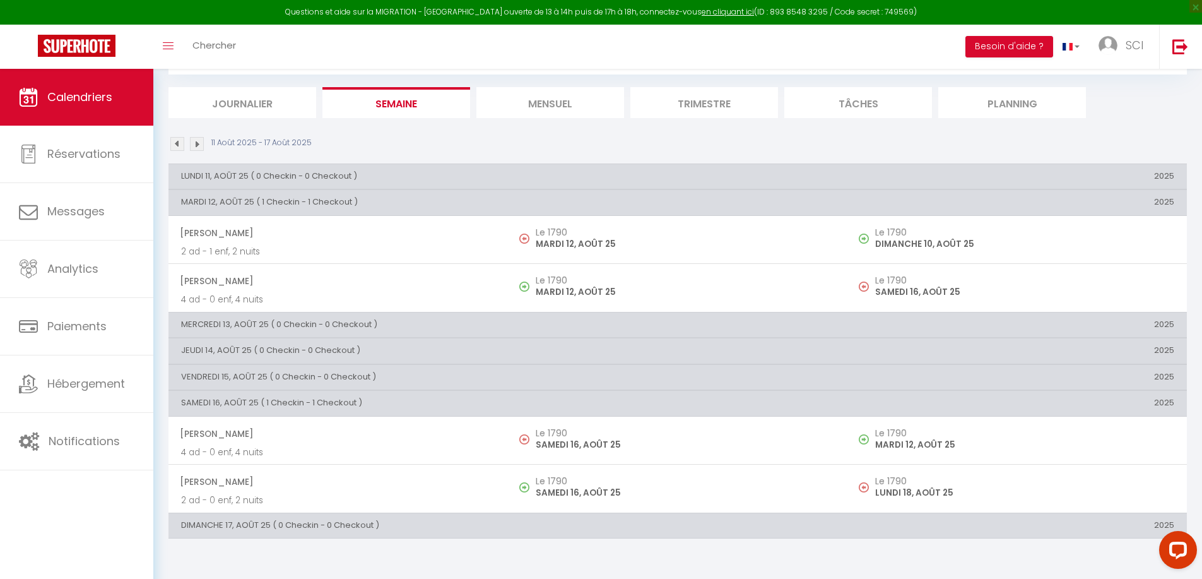
click at [546, 105] on li "Mensuel" at bounding box center [550, 102] width 148 height 31
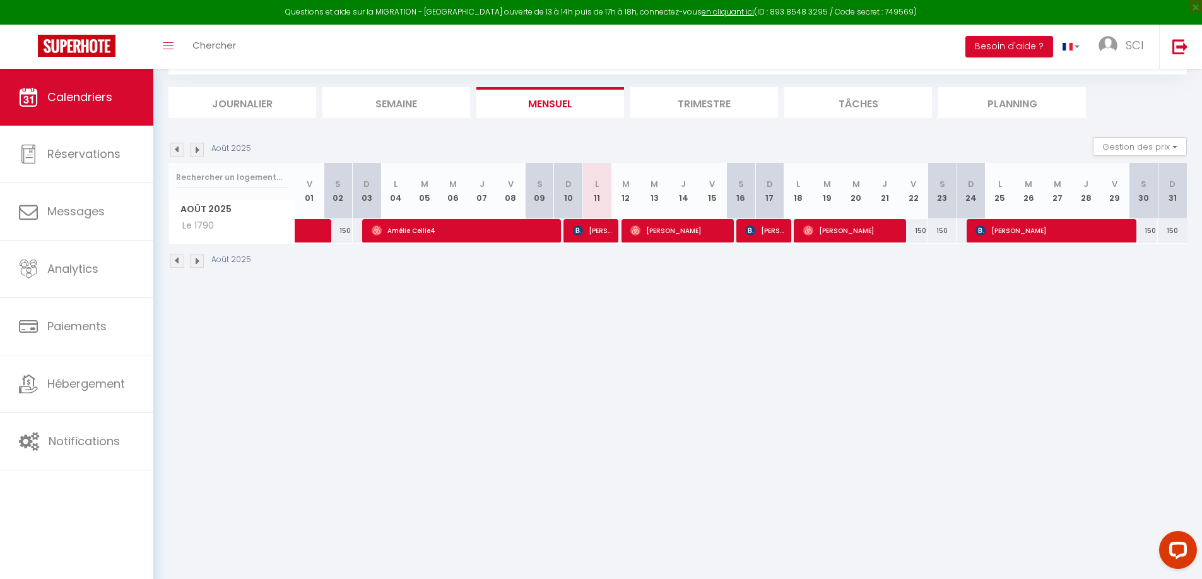
click at [611, 106] on li "Trimestre" at bounding box center [704, 102] width 148 height 31
select select
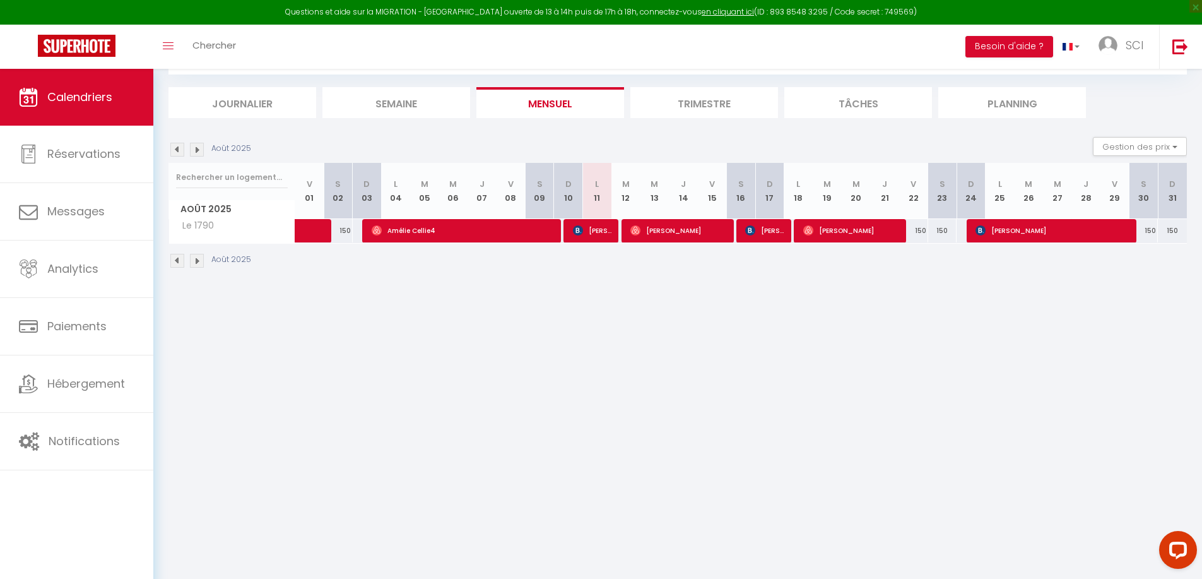
select select
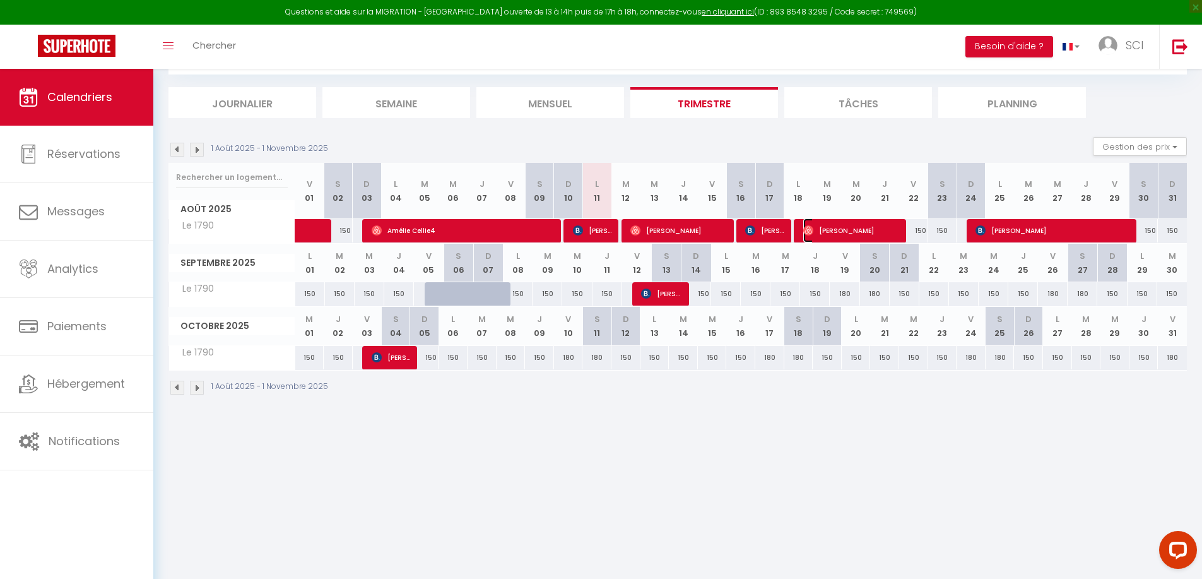
click at [611, 223] on span "[PERSON_NAME]" at bounding box center [851, 230] width 97 height 24
select select "OK"
select select "0"
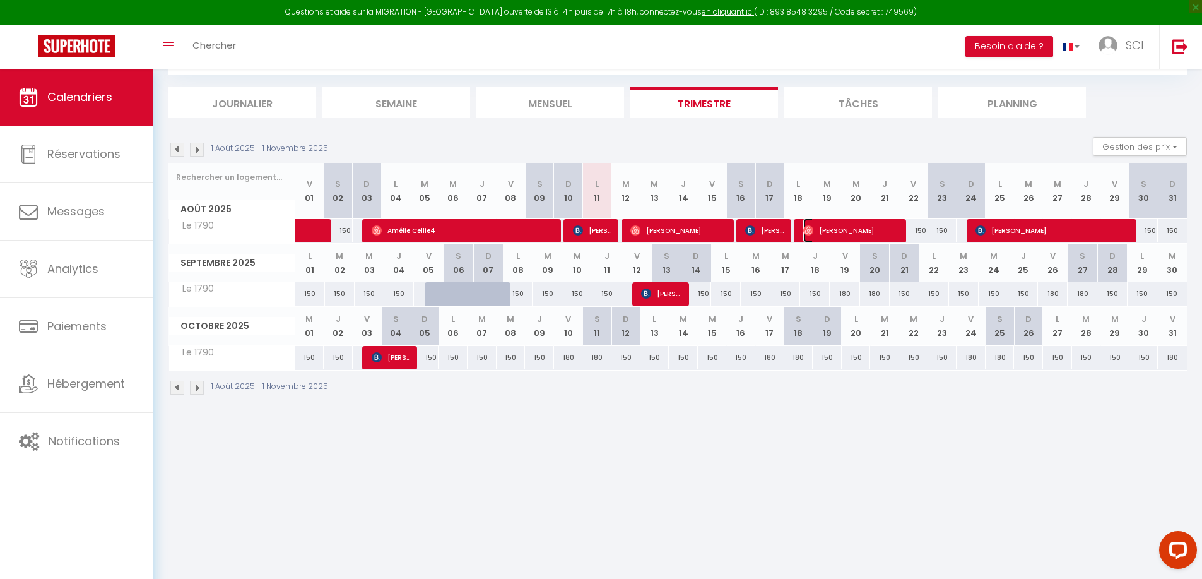
select select "1"
select select
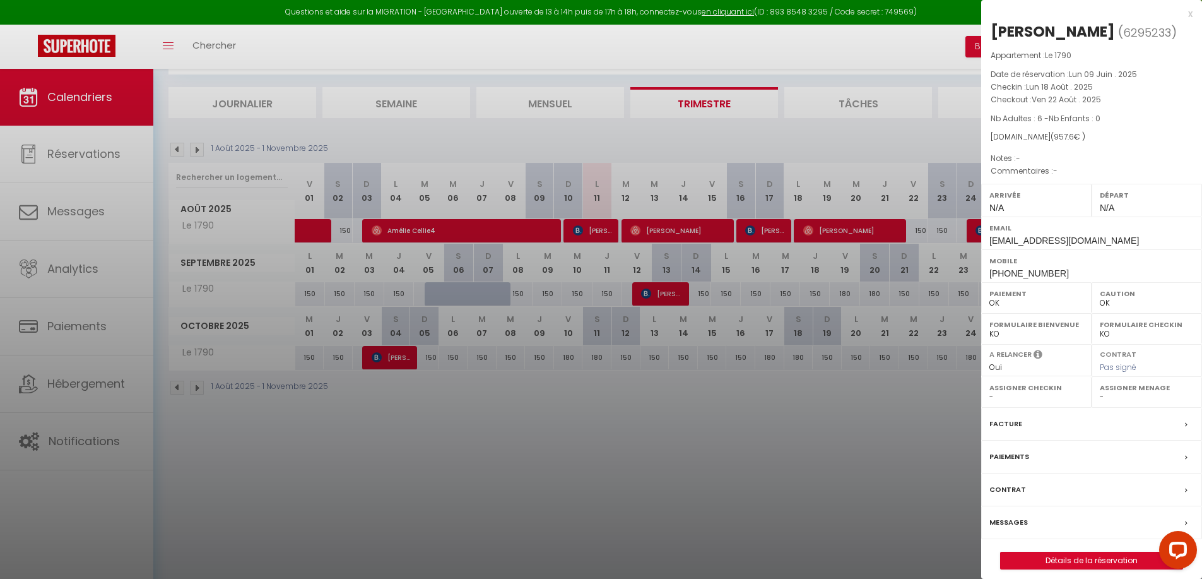
click at [611, 9] on div "x" at bounding box center [1086, 13] width 211 height 15
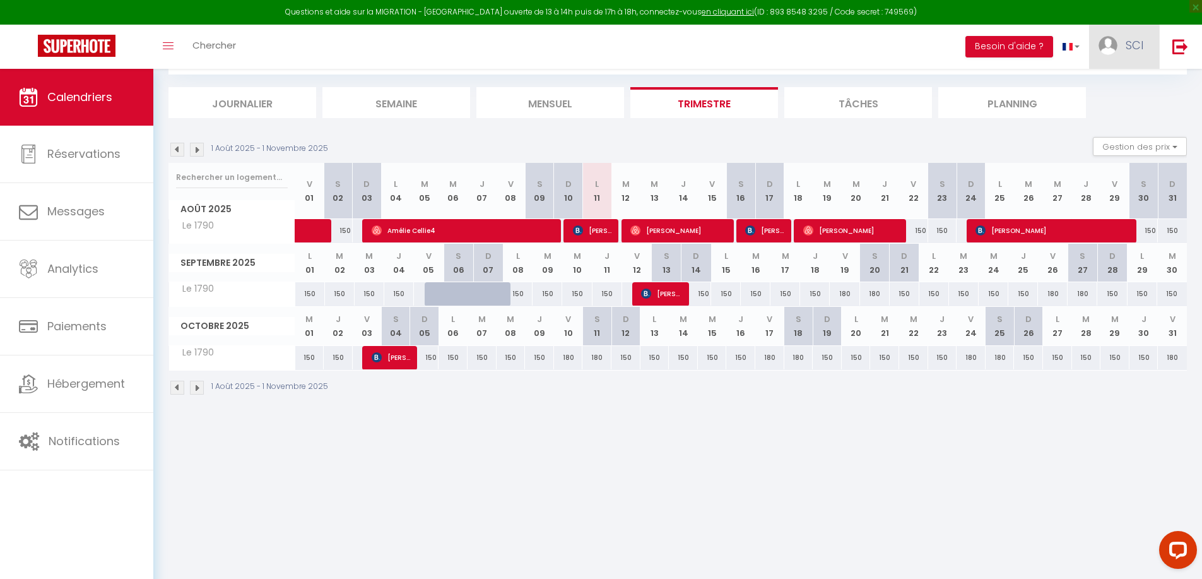
click at [611, 44] on span "SCI" at bounding box center [1134, 45] width 18 height 16
click at [611, 44] on link at bounding box center [1180, 47] width 42 height 44
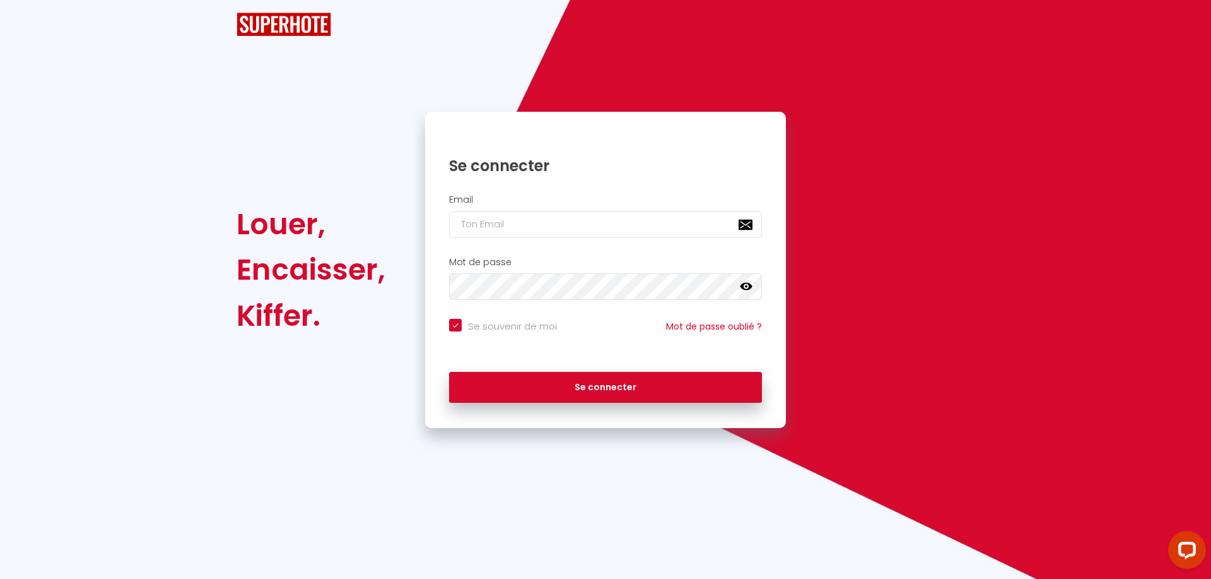
checkbox input "true"
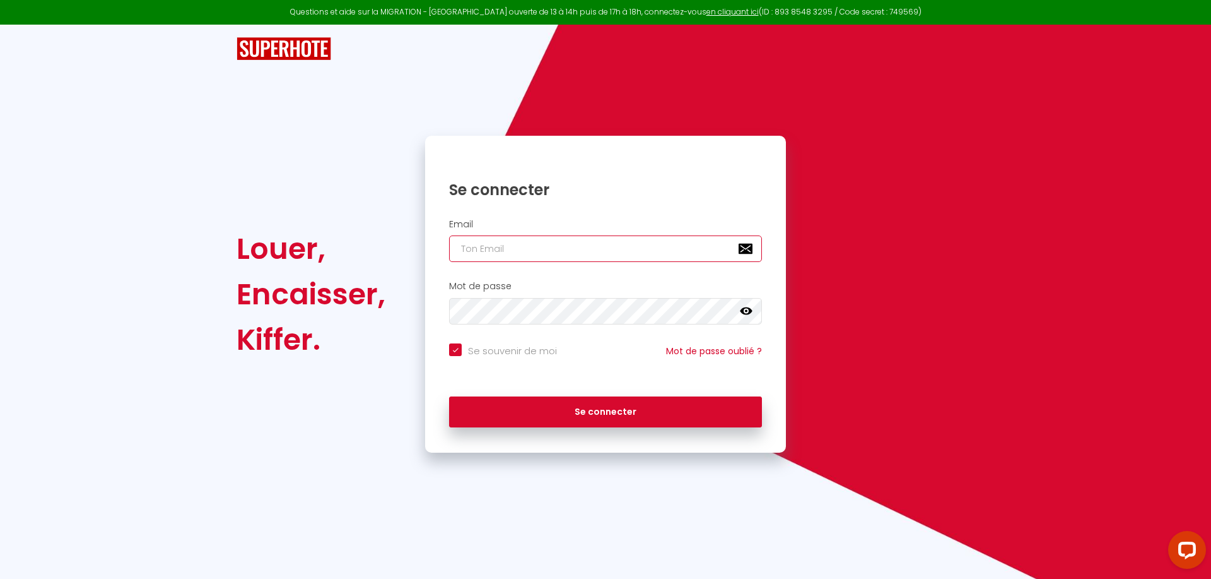
click at [584, 245] on input "email" at bounding box center [605, 248] width 313 height 26
type input "[EMAIL_ADDRESS][DOMAIN_NAME]"
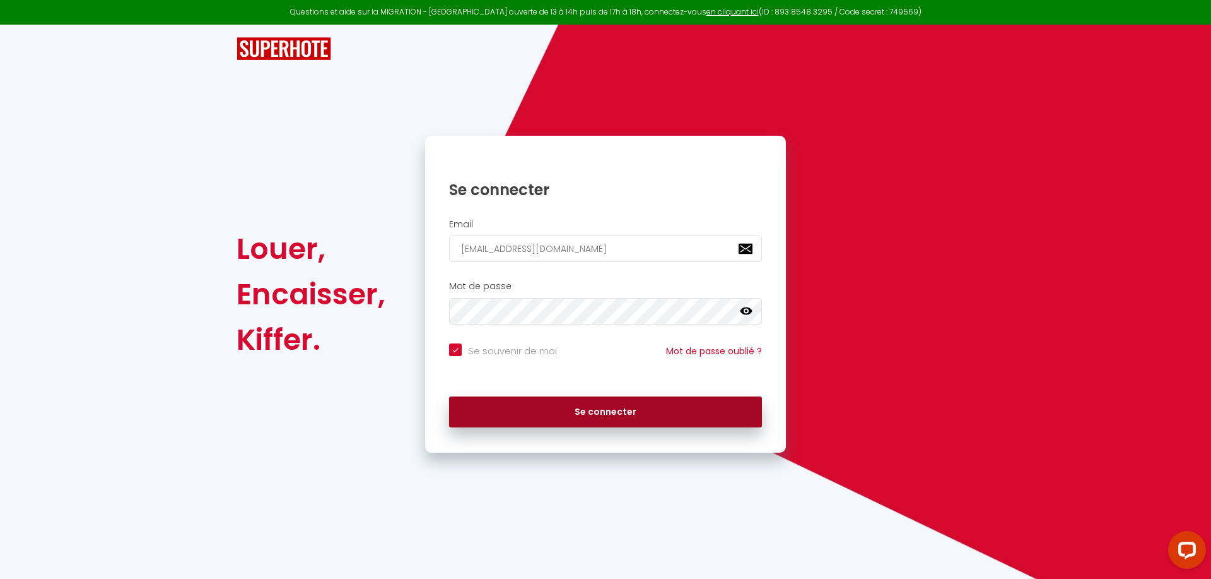
click at [597, 254] on button "Se connecter" at bounding box center [605, 412] width 313 height 32
checkbox input "true"
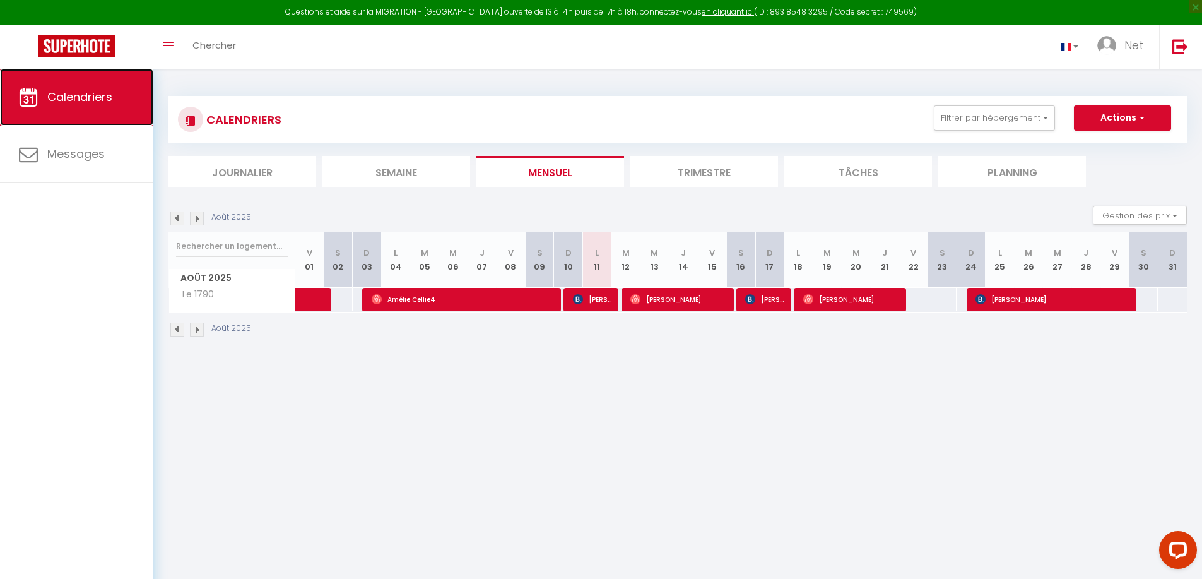
click at [107, 97] on span "Calendriers" at bounding box center [79, 97] width 65 height 16
click at [226, 167] on li "Journalier" at bounding box center [242, 171] width 148 height 31
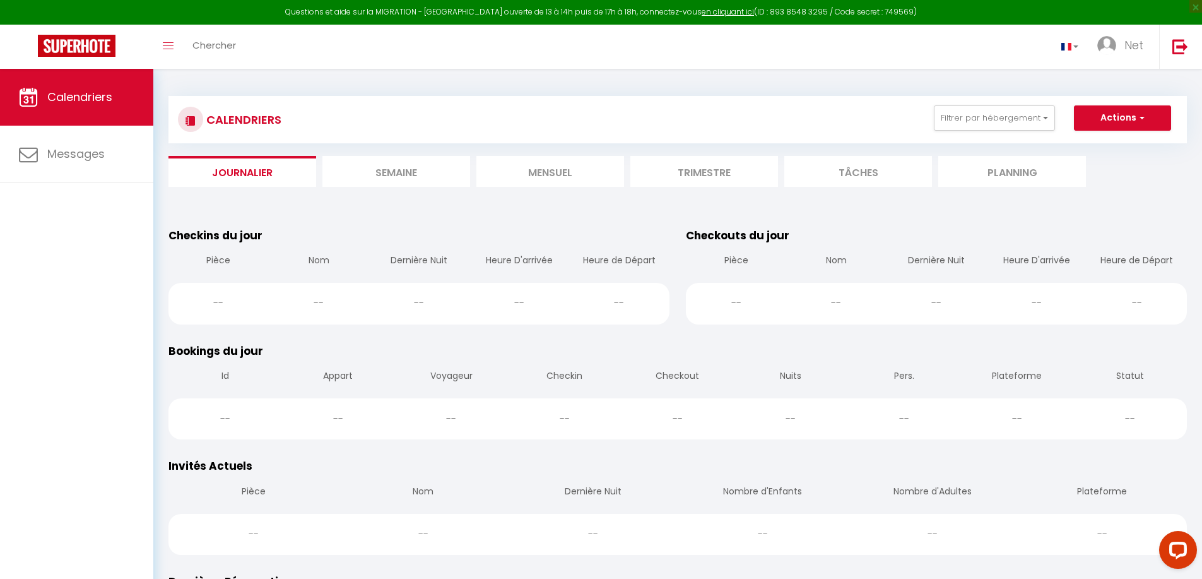
click at [420, 175] on li "Semaine" at bounding box center [396, 171] width 148 height 31
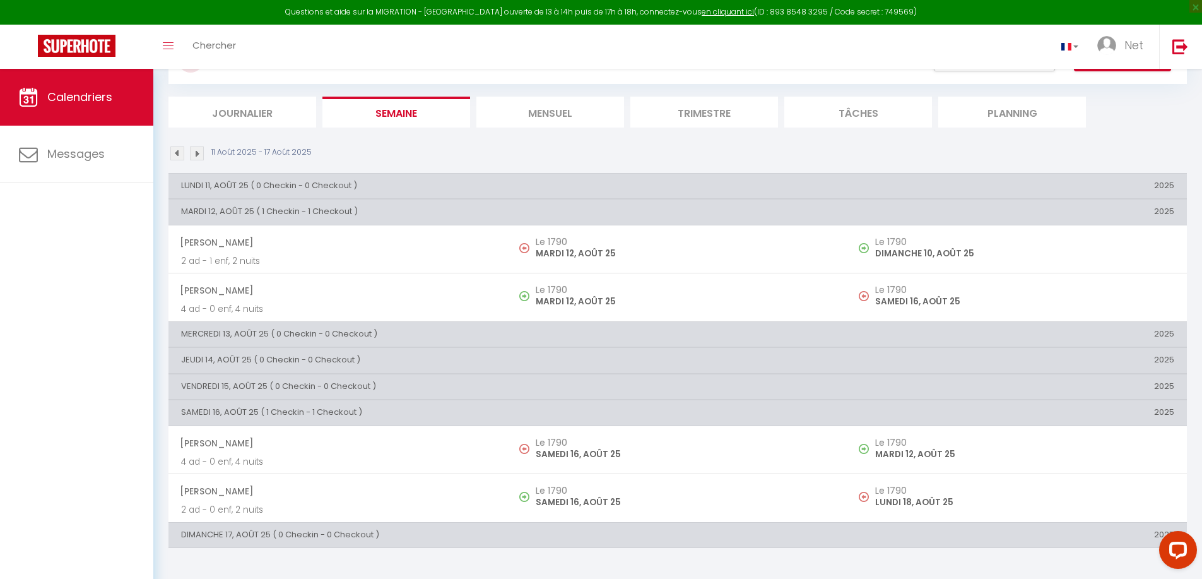
scroll to position [69, 0]
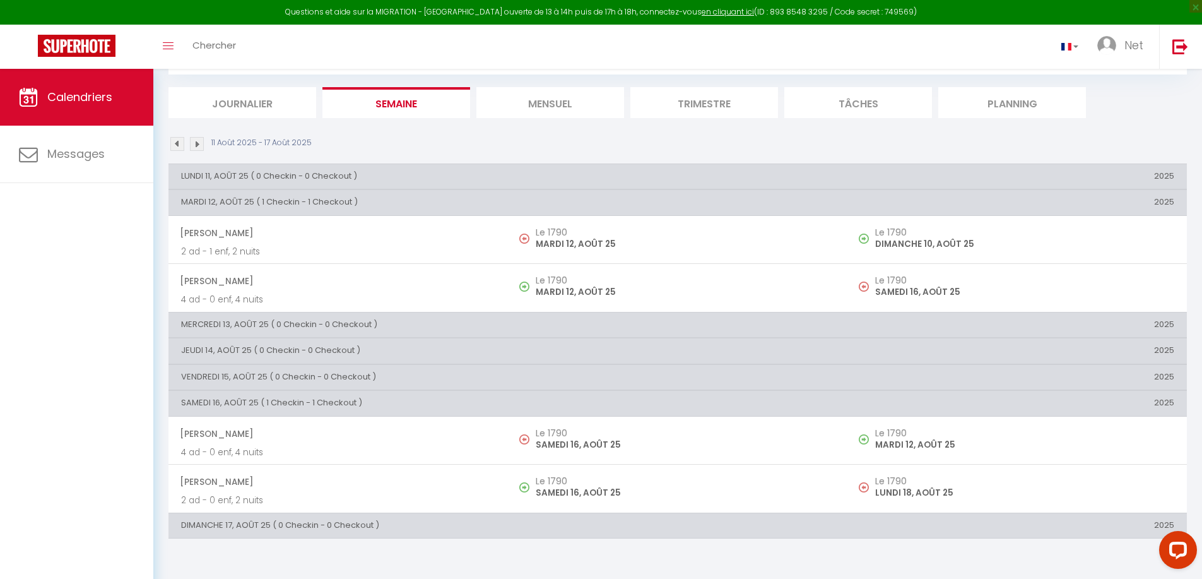
click at [552, 105] on li "Mensuel" at bounding box center [550, 102] width 148 height 31
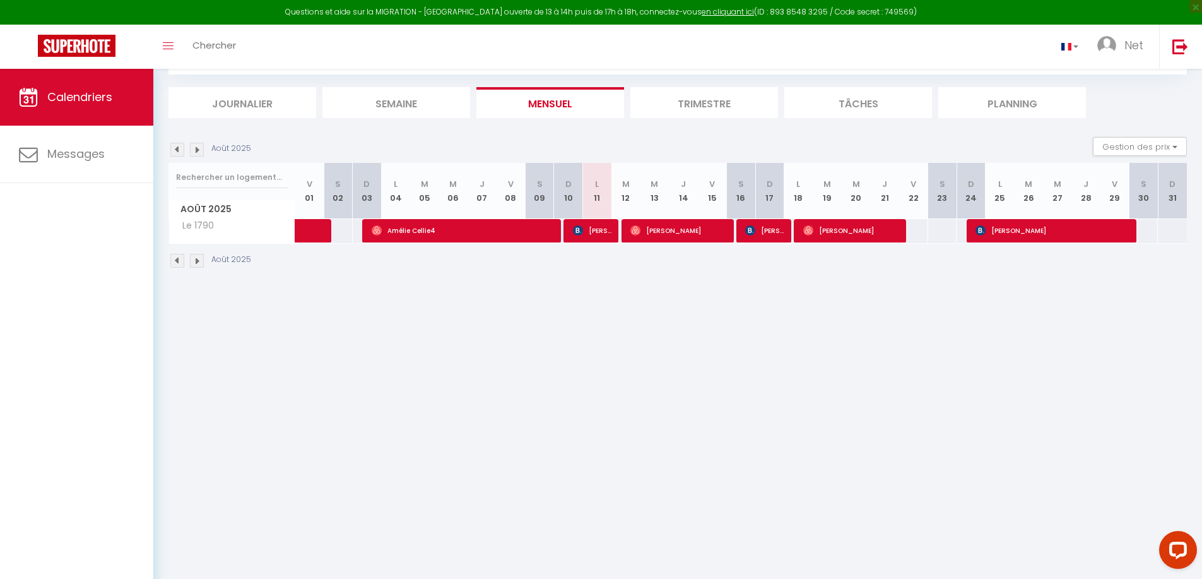
click at [611, 105] on li "Trimestre" at bounding box center [704, 102] width 148 height 31
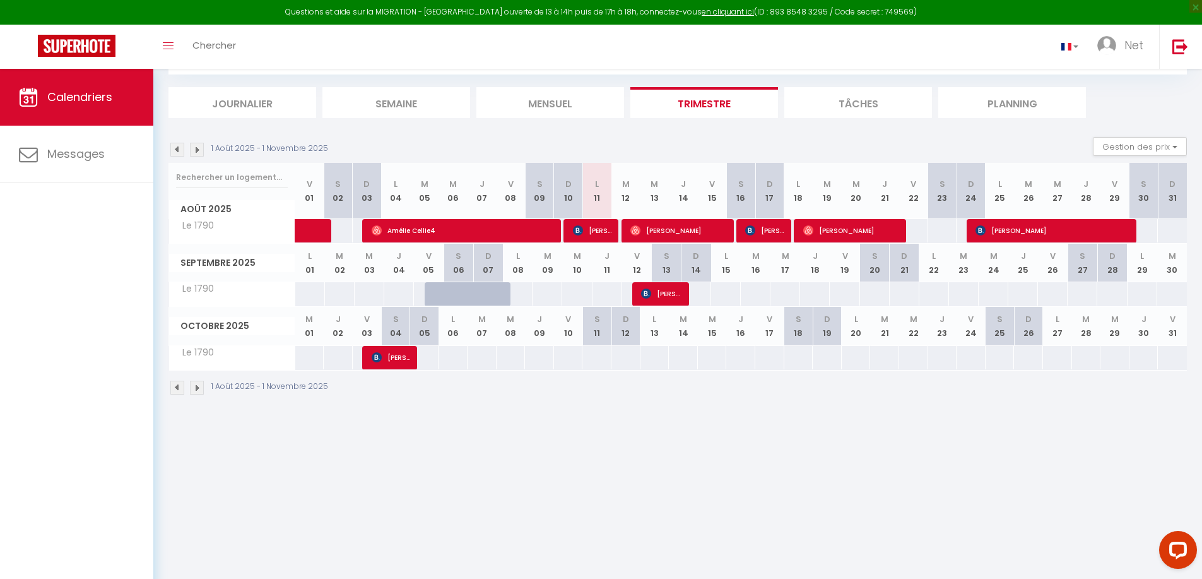
click at [611, 110] on li "Tâches" at bounding box center [858, 102] width 148 height 31
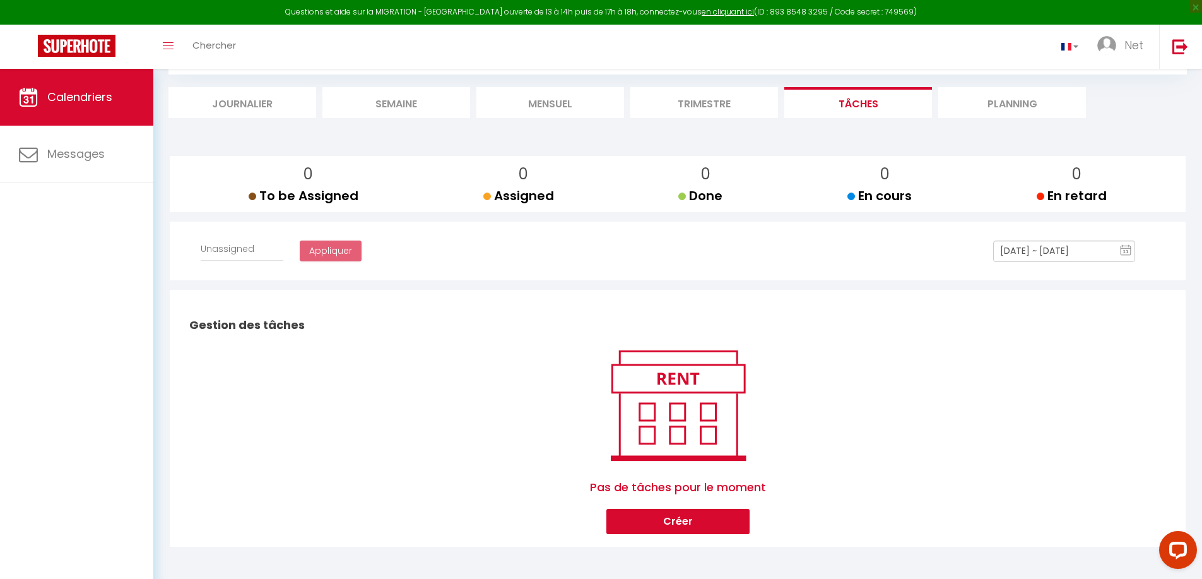
select select
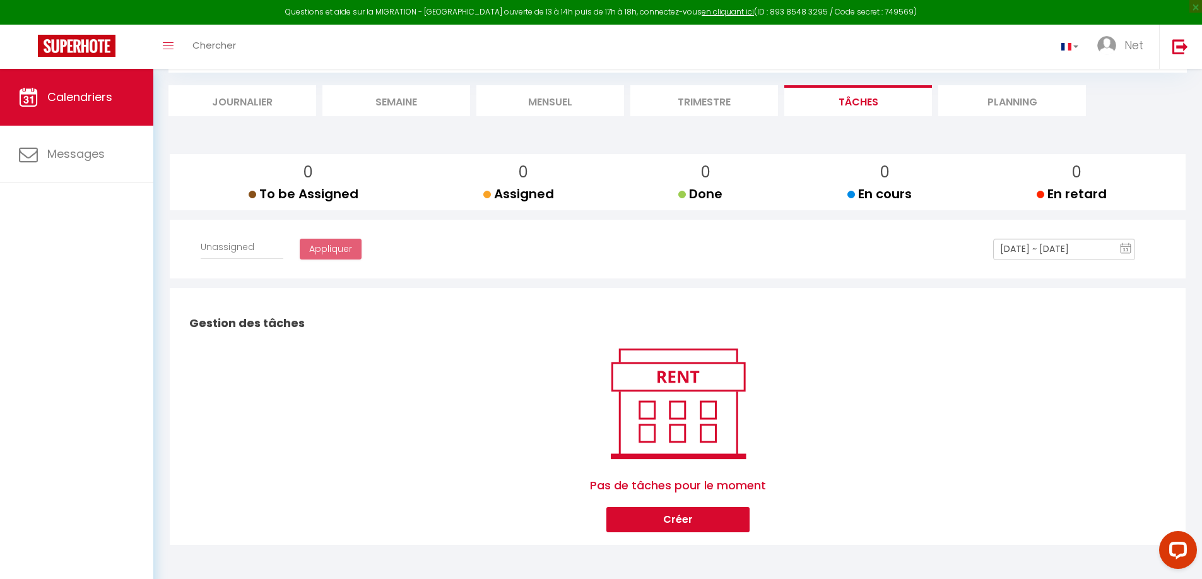
click at [611, 101] on li "Planning" at bounding box center [1012, 100] width 148 height 31
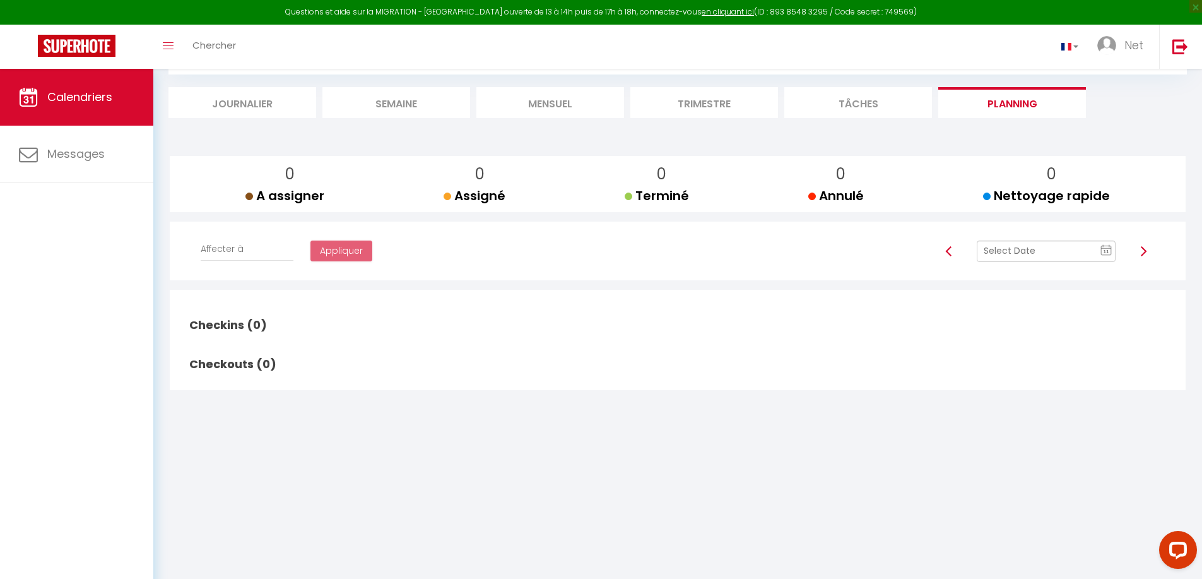
scroll to position [69, 0]
click at [264, 107] on li "Journalier" at bounding box center [242, 102] width 148 height 31
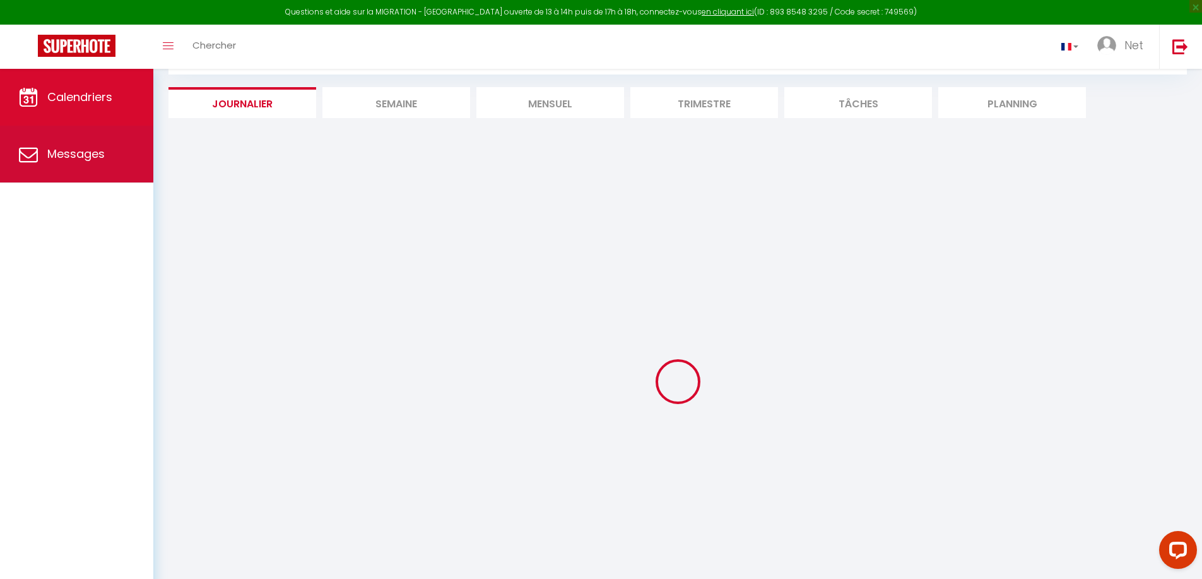
scroll to position [71, 0]
click at [90, 142] on link "Messages" at bounding box center [76, 154] width 153 height 57
select select "message"
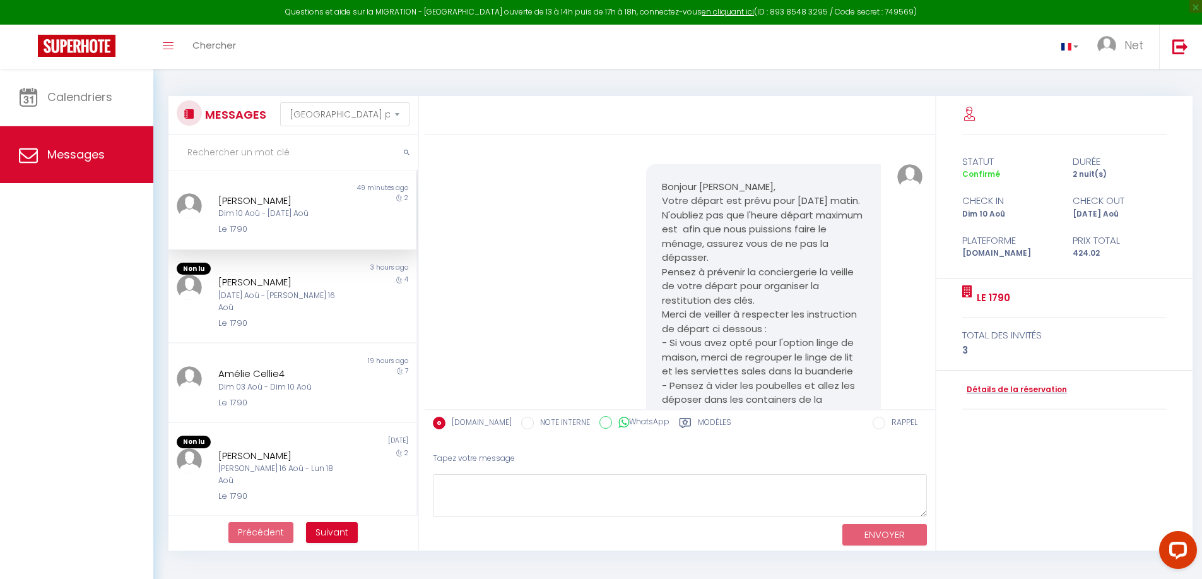
scroll to position [1864, 0]
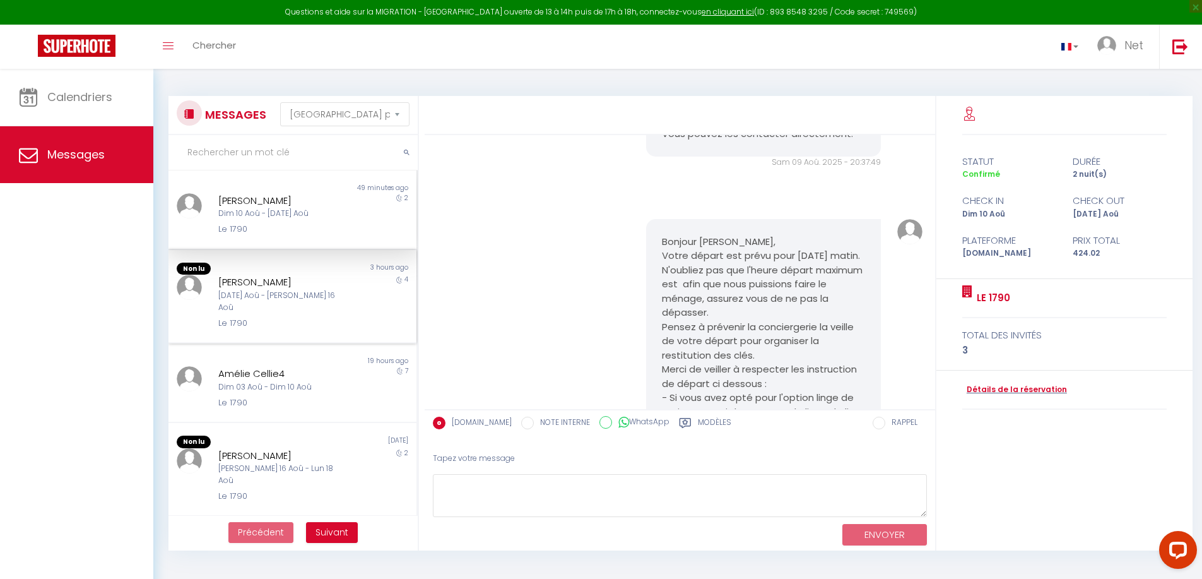
click at [311, 254] on div "[PERSON_NAME]" at bounding box center [282, 281] width 128 height 15
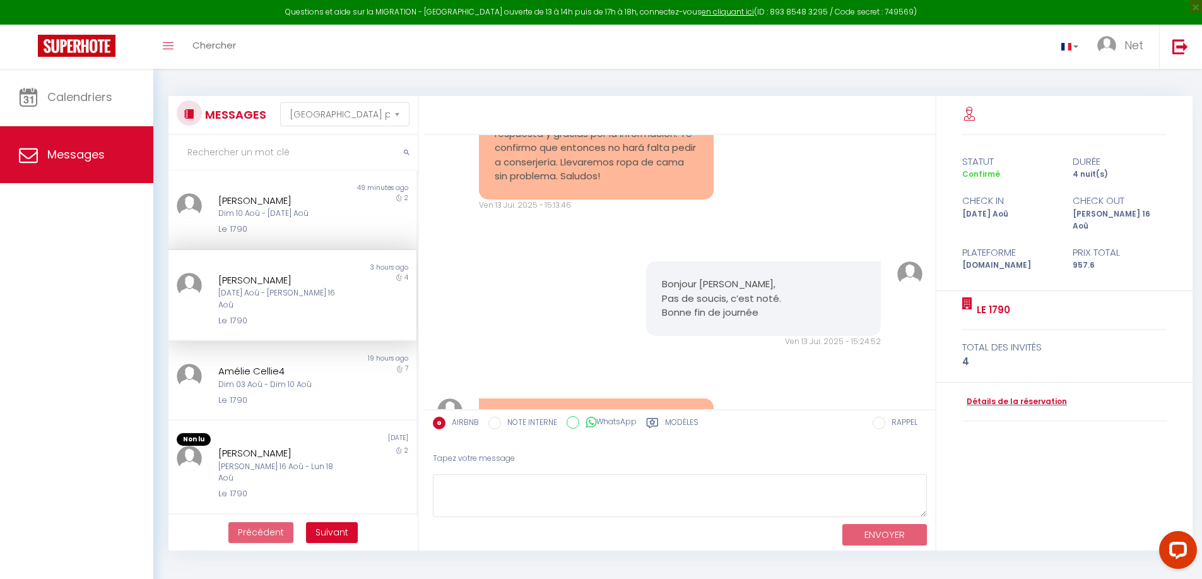
scroll to position [2386, 0]
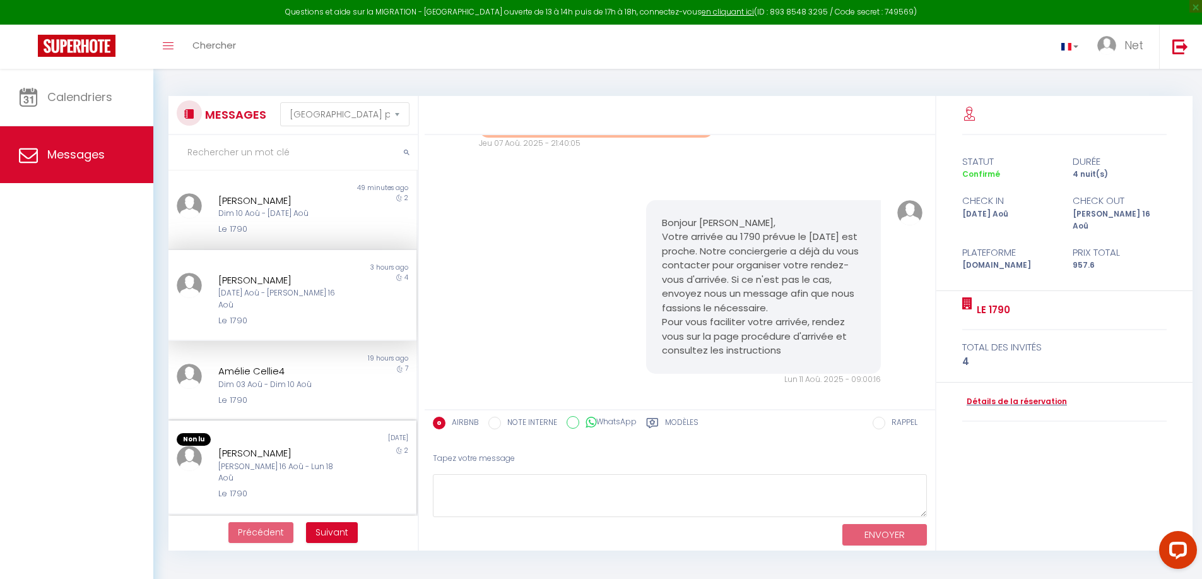
click at [300, 254] on div "[PERSON_NAME]" at bounding box center [282, 452] width 128 height 15
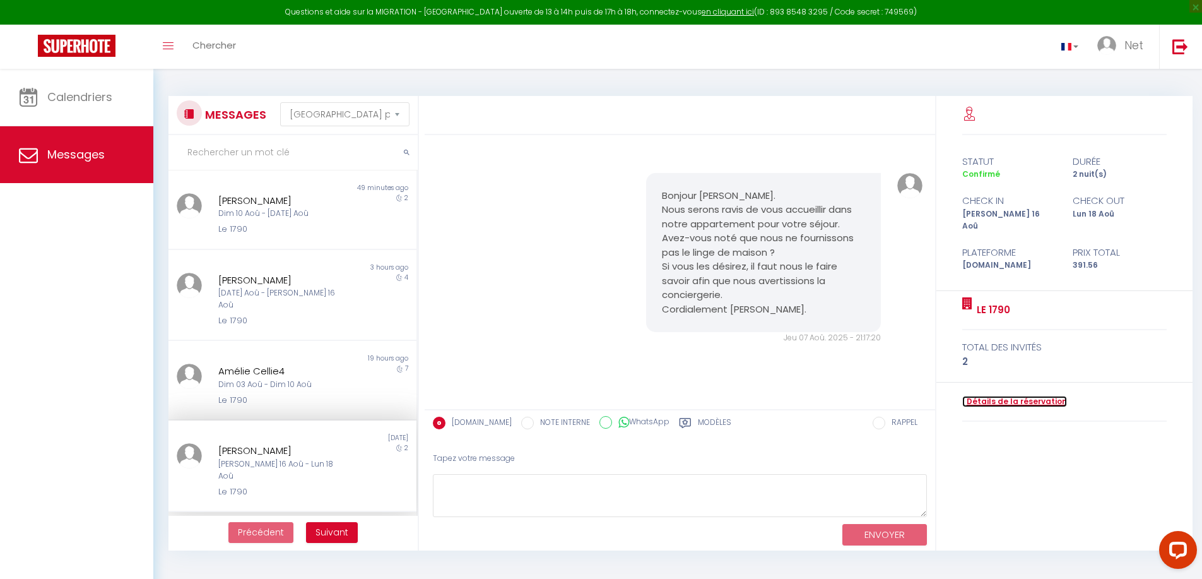
click at [611, 254] on link "Détails de la réservation" at bounding box center [1014, 402] width 105 height 12
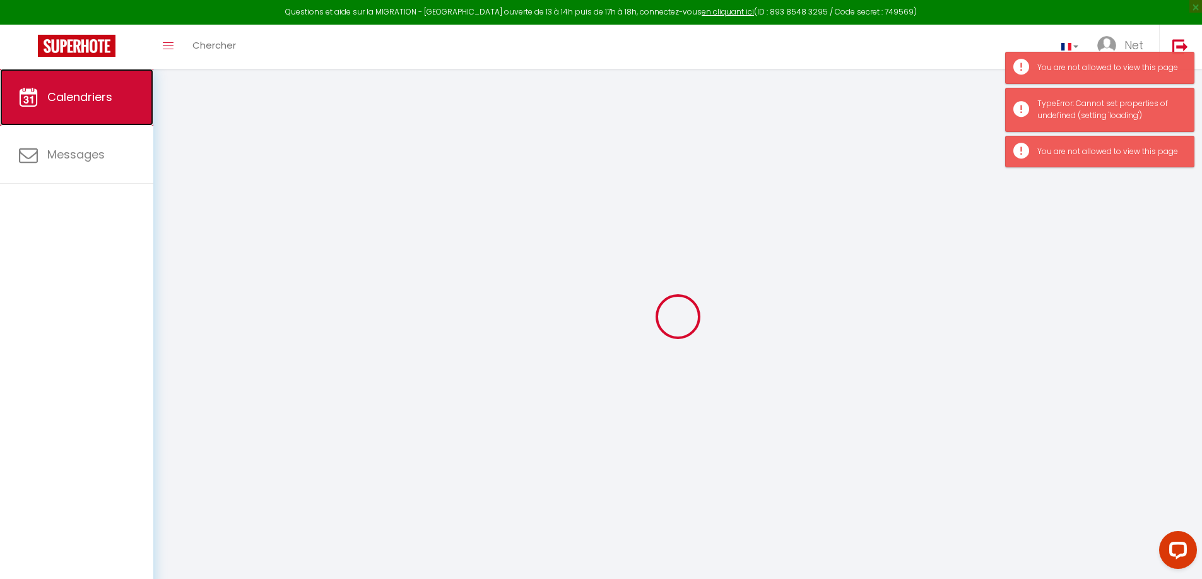
click at [81, 100] on span "Calendriers" at bounding box center [79, 97] width 65 height 16
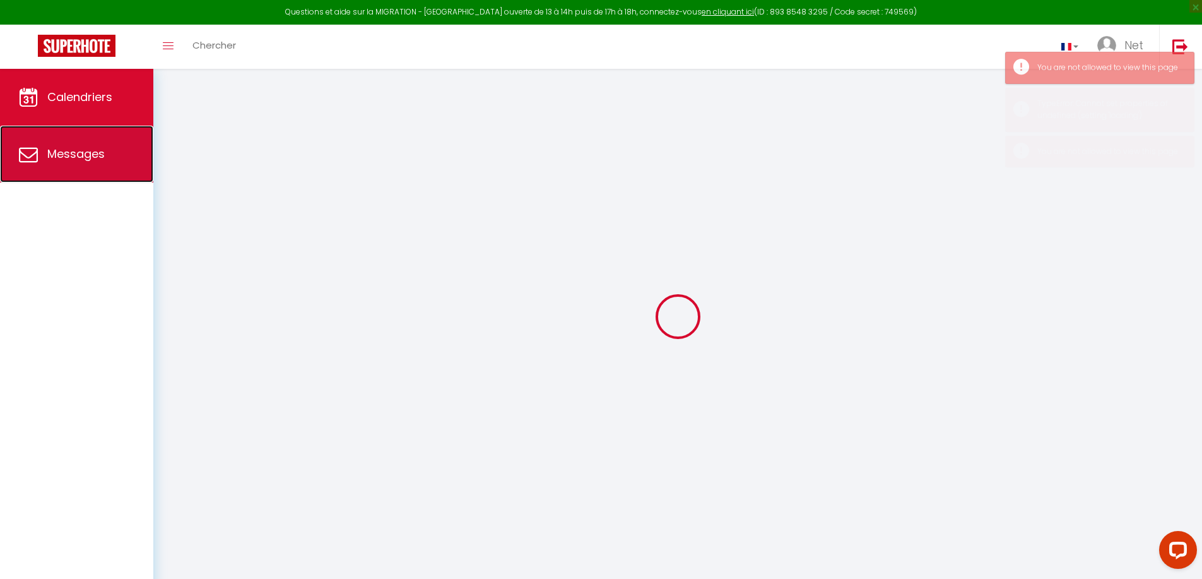
click at [66, 147] on span "Messages" at bounding box center [75, 154] width 57 height 16
select select "message"
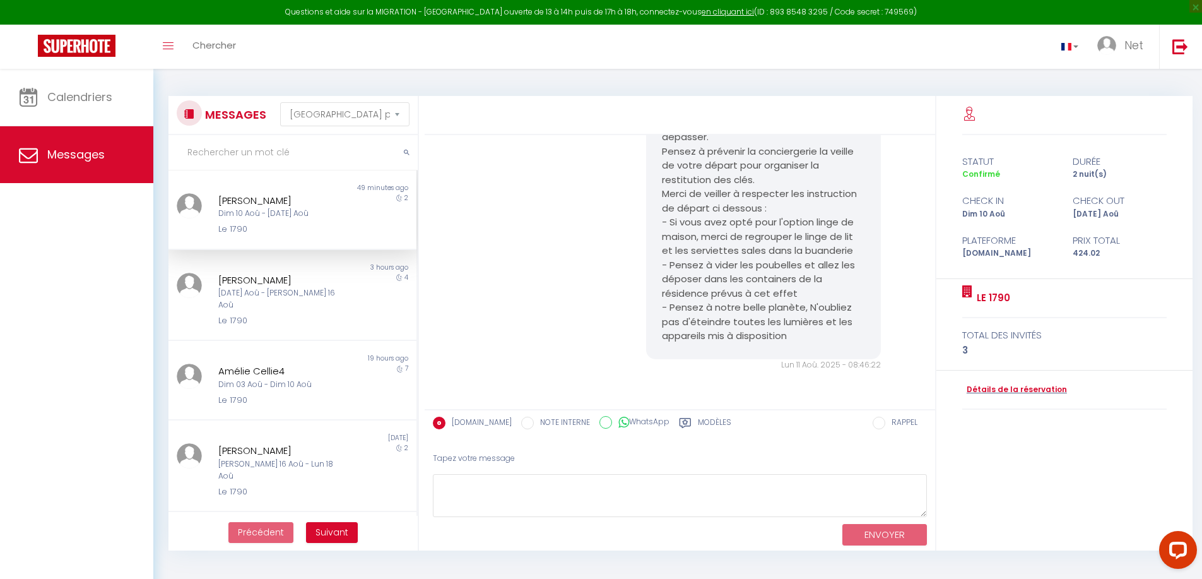
scroll to position [2053, 0]
click at [321, 254] on span "Suivant" at bounding box center [331, 532] width 33 height 13
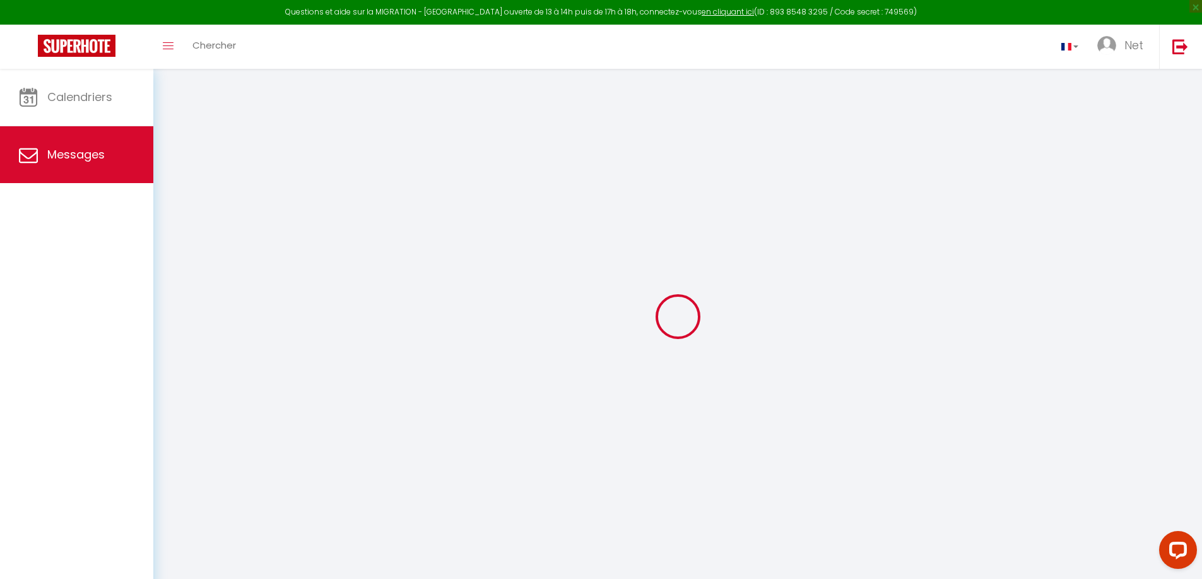
scroll to position [0, 0]
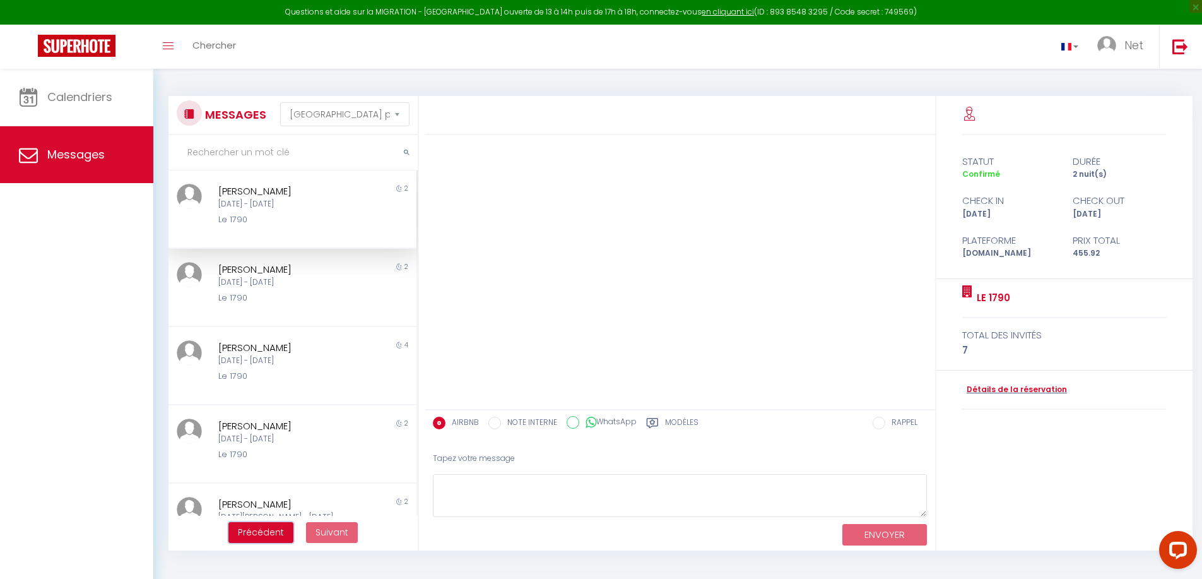
click at [260, 254] on button "Précédent" at bounding box center [260, 532] width 65 height 21
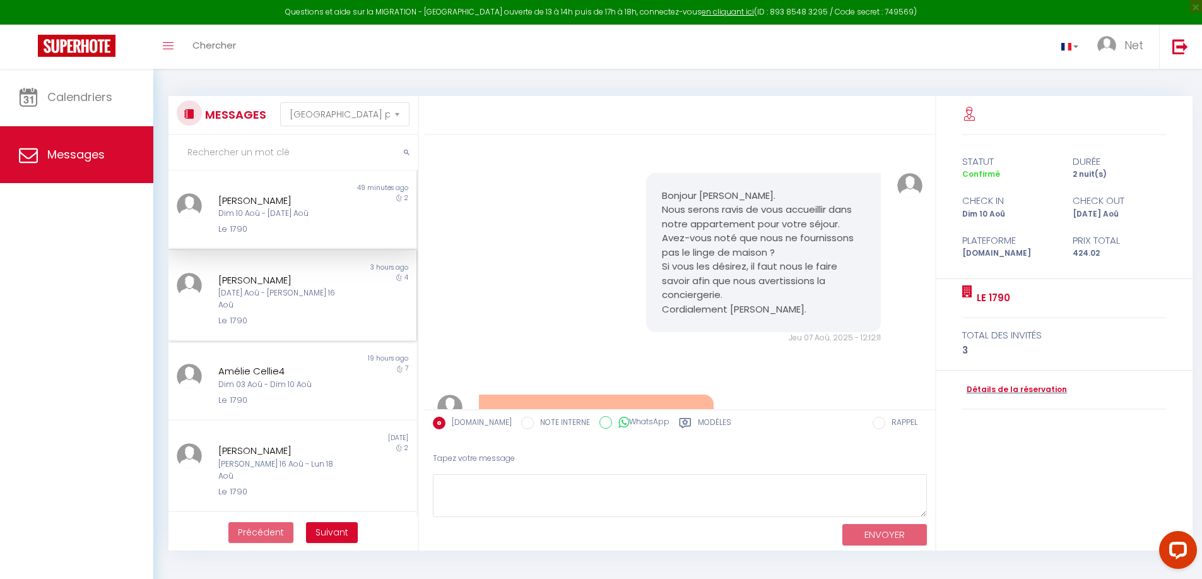
scroll to position [2053, 0]
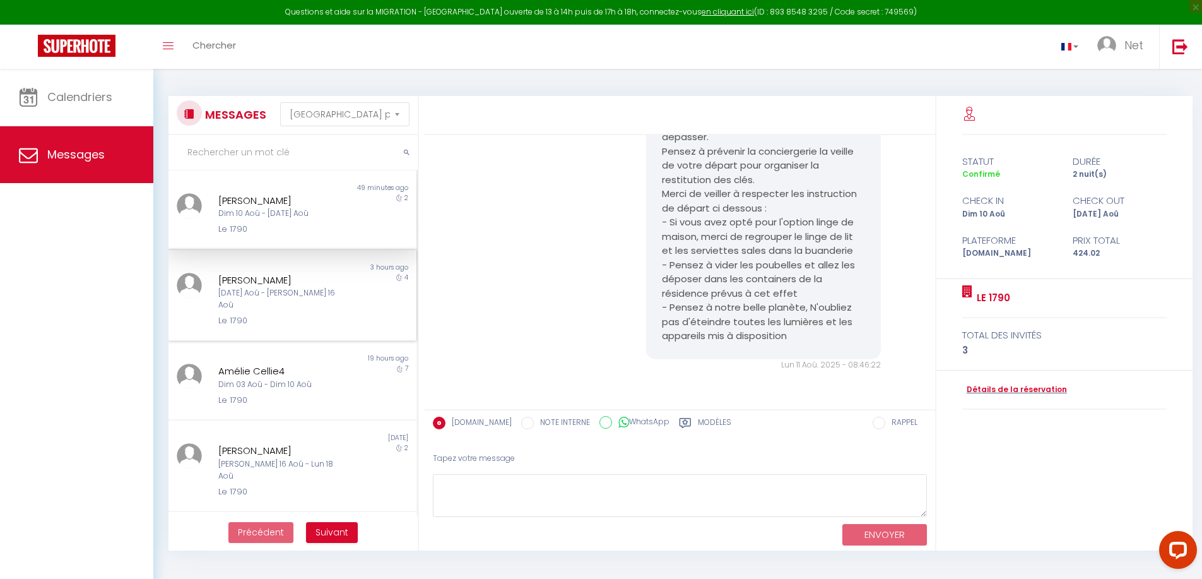
drag, startPoint x: 271, startPoint y: 277, endPoint x: 225, endPoint y: 281, distance: 45.6
click at [225, 254] on div "[PERSON_NAME]" at bounding box center [282, 280] width 128 height 15
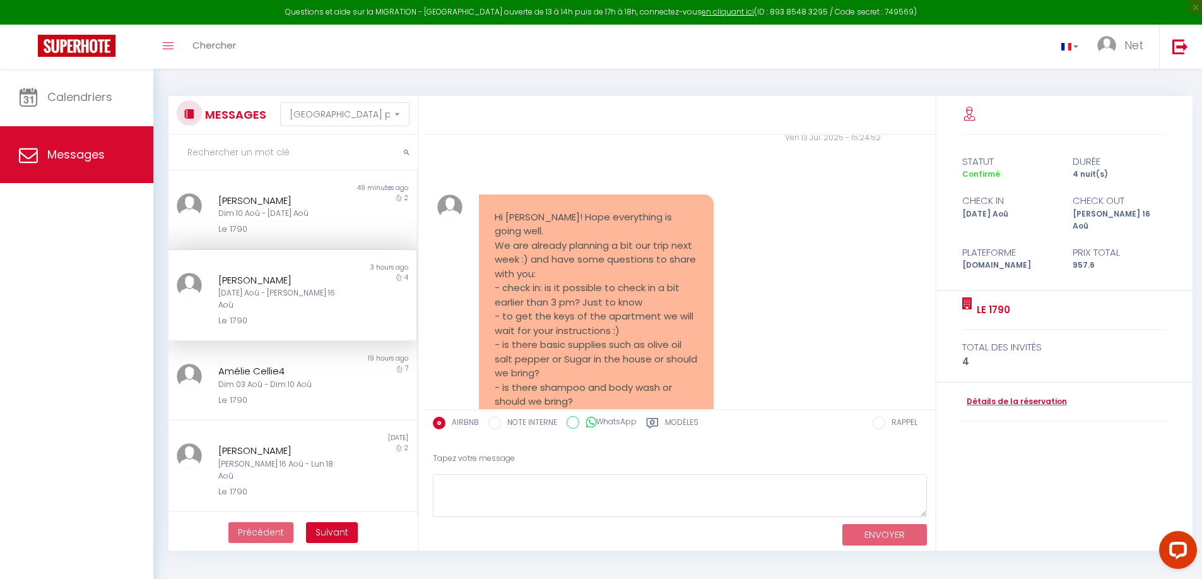
scroll to position [2386, 0]
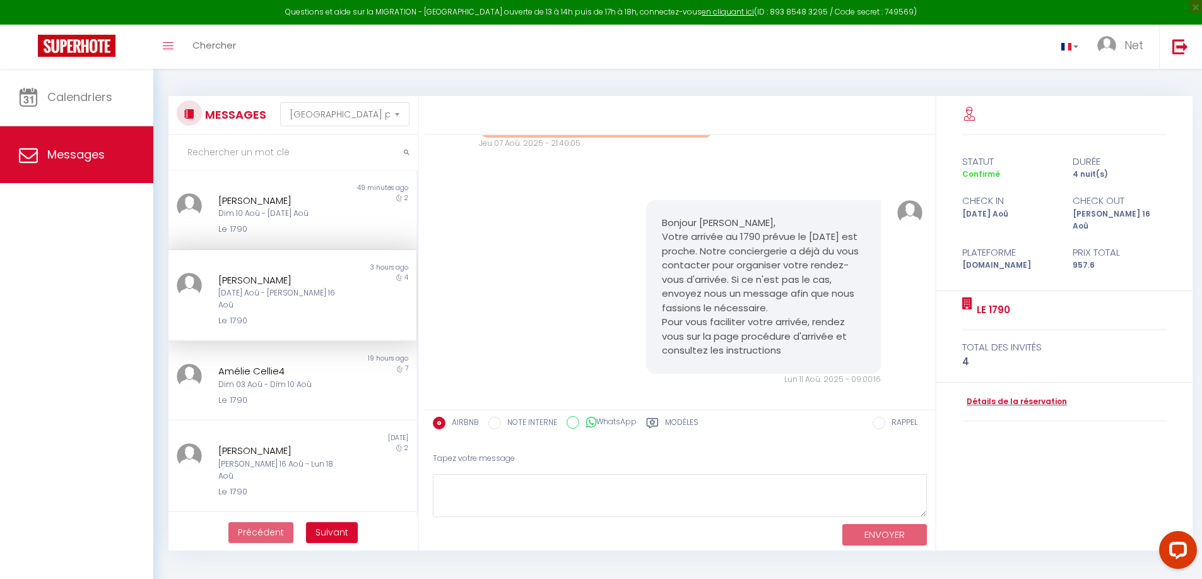
click at [496, 254] on input "NOTE INTERNE" at bounding box center [494, 422] width 13 height 13
radio input "true"
click at [459, 254] on label "AIRBNB" at bounding box center [461, 423] width 33 height 14
click at [445, 254] on input "AIRBNB" at bounding box center [439, 422] width 13 height 13
radio input "true"
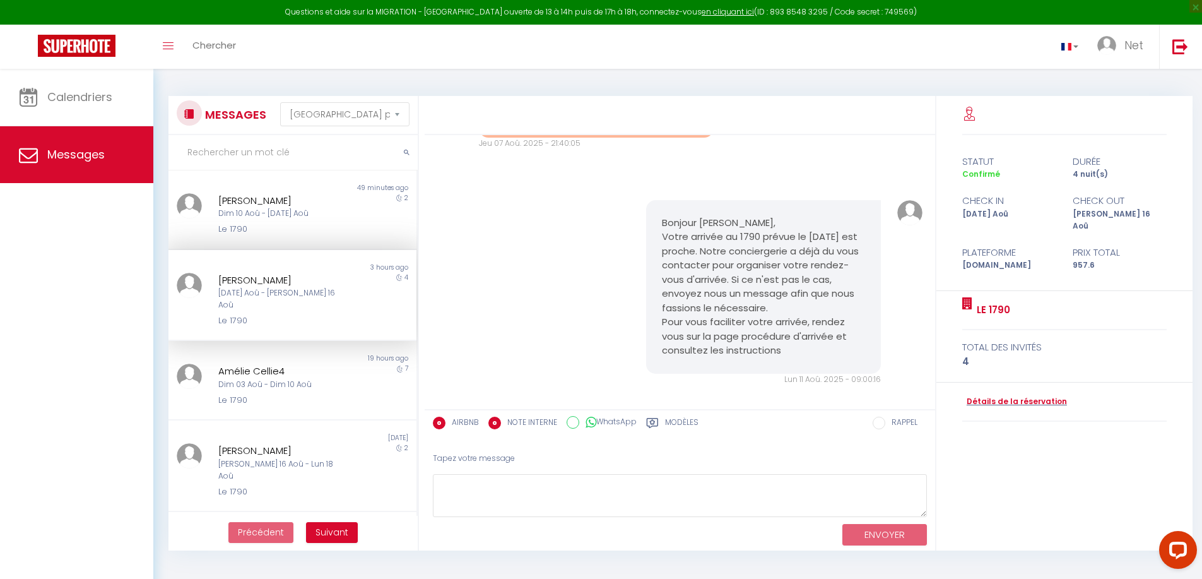
radio input "false"
click at [611, 254] on label "Modèles" at bounding box center [681, 424] width 33 height 16
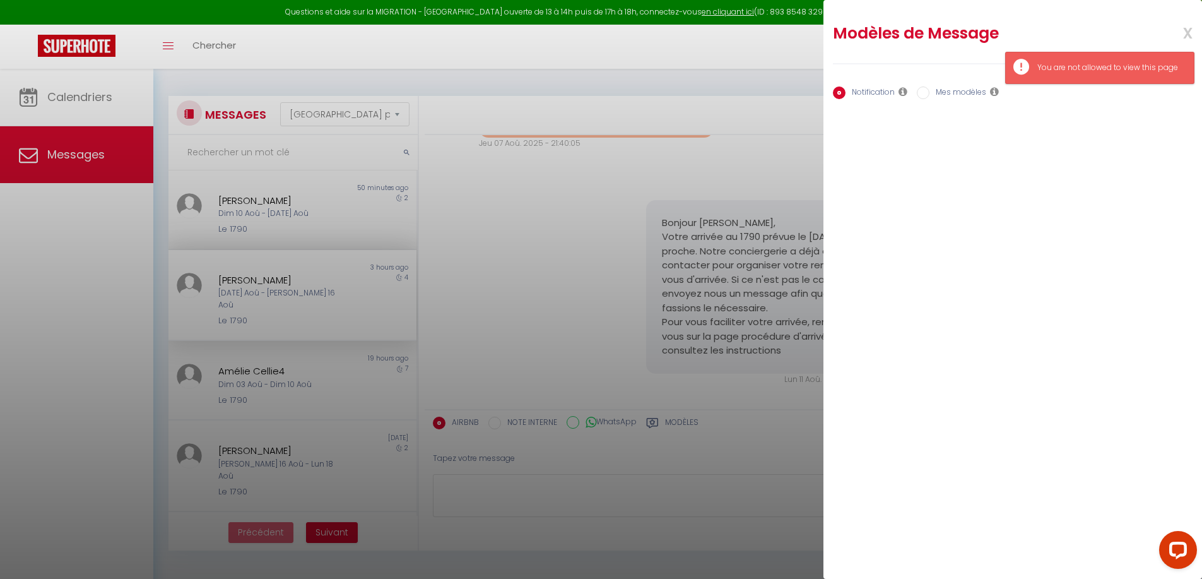
click at [611, 93] on input "Mes modèles" at bounding box center [923, 92] width 13 height 13
radio input "true"
radio input "false"
click at [611, 37] on span "x" at bounding box center [1173, 32] width 40 height 30
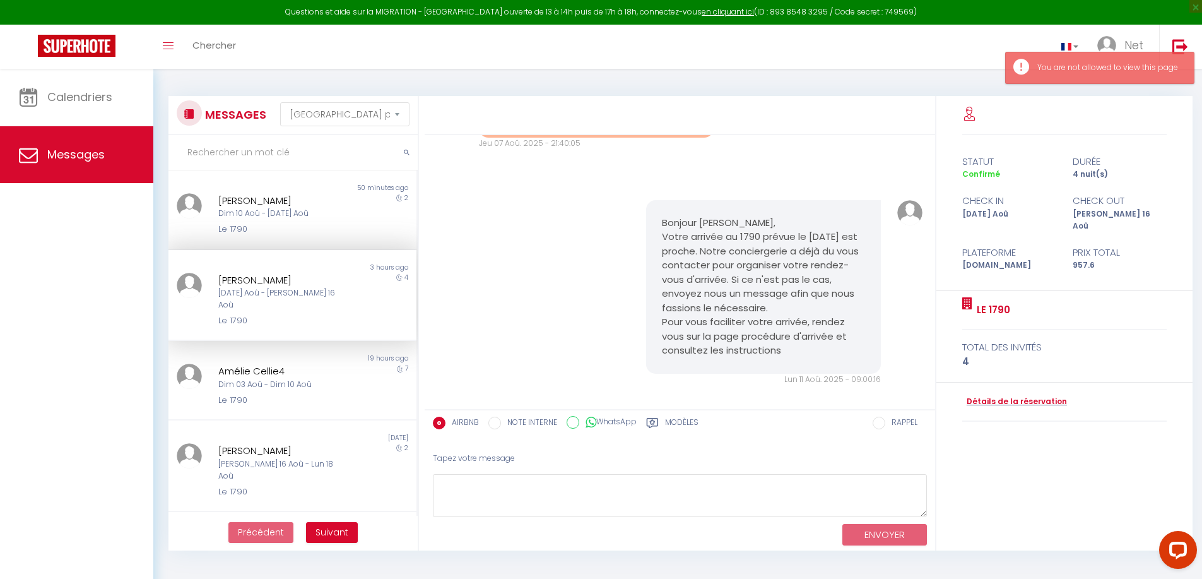
click at [611, 254] on input "RAPPEL" at bounding box center [878, 422] width 13 height 13
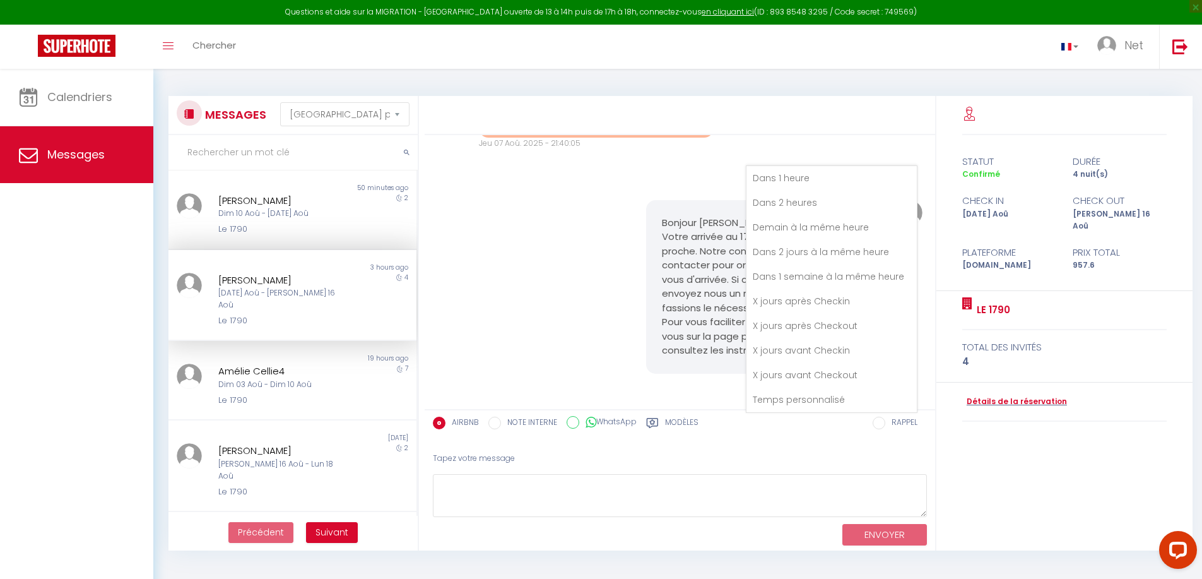
click at [537, 254] on div "Bonjour [PERSON_NAME], Votre arrivée au 1790 prévue le [DATE] est proche. Notre…" at bounding box center [680, 293] width 502 height 236
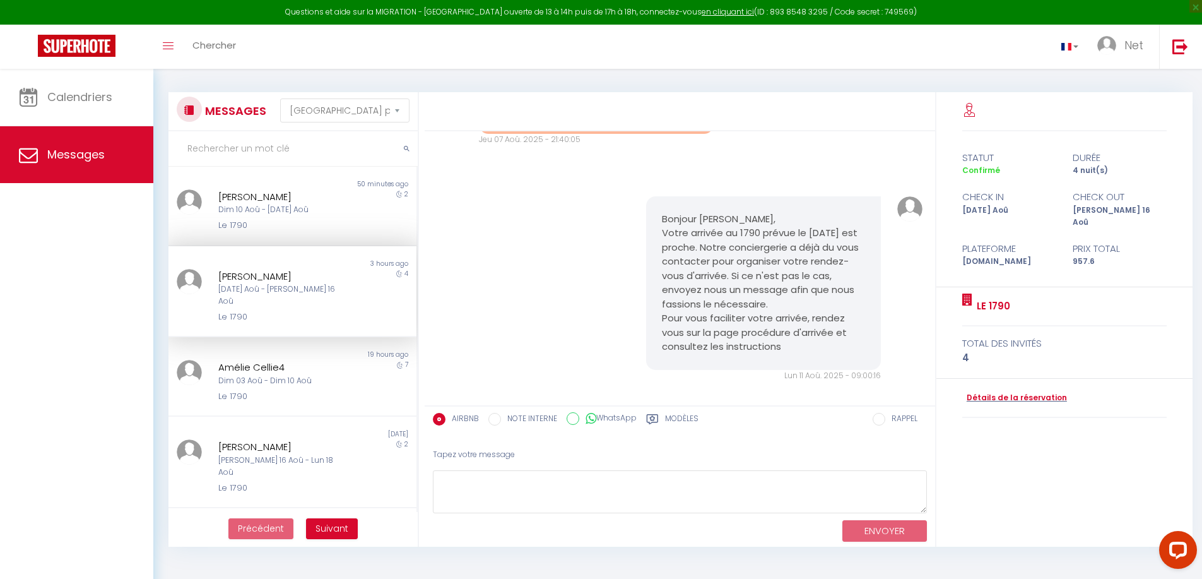
scroll to position [0, 0]
